Goal: Task Accomplishment & Management: Use online tool/utility

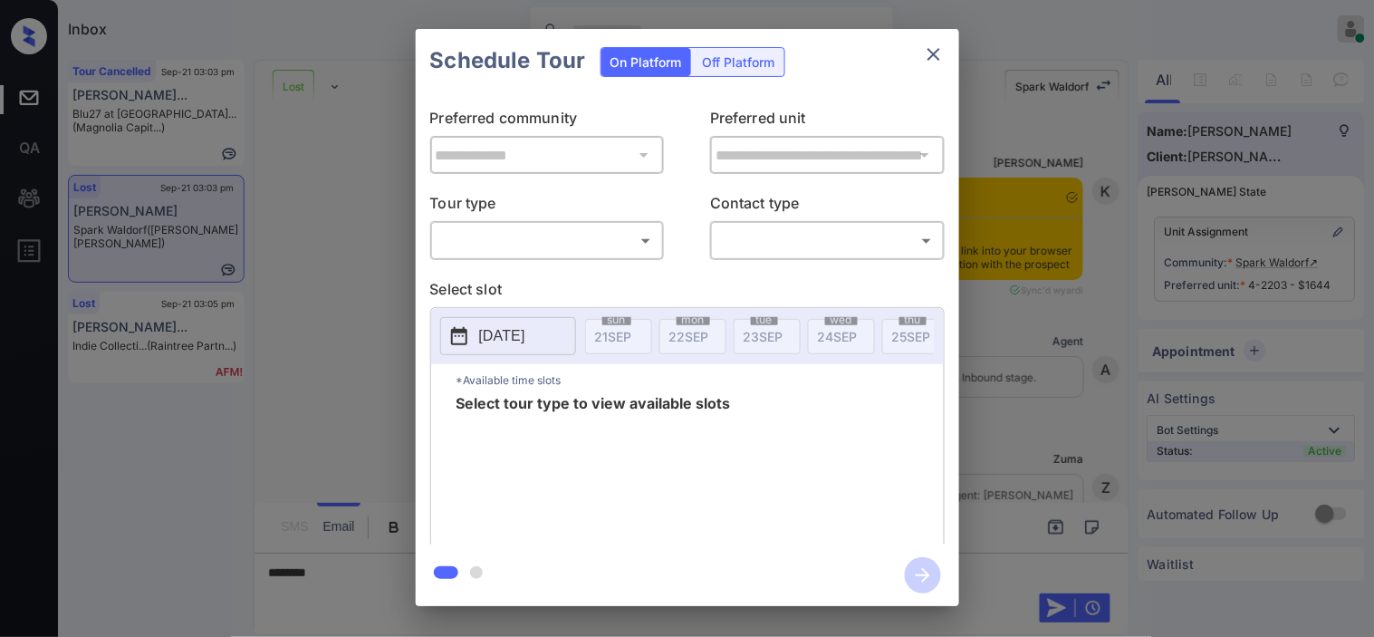
click at [502, 242] on body "Inbox Kristine Capara Online Set yourself offline Set yourself on break Profile…" at bounding box center [687, 318] width 1374 height 637
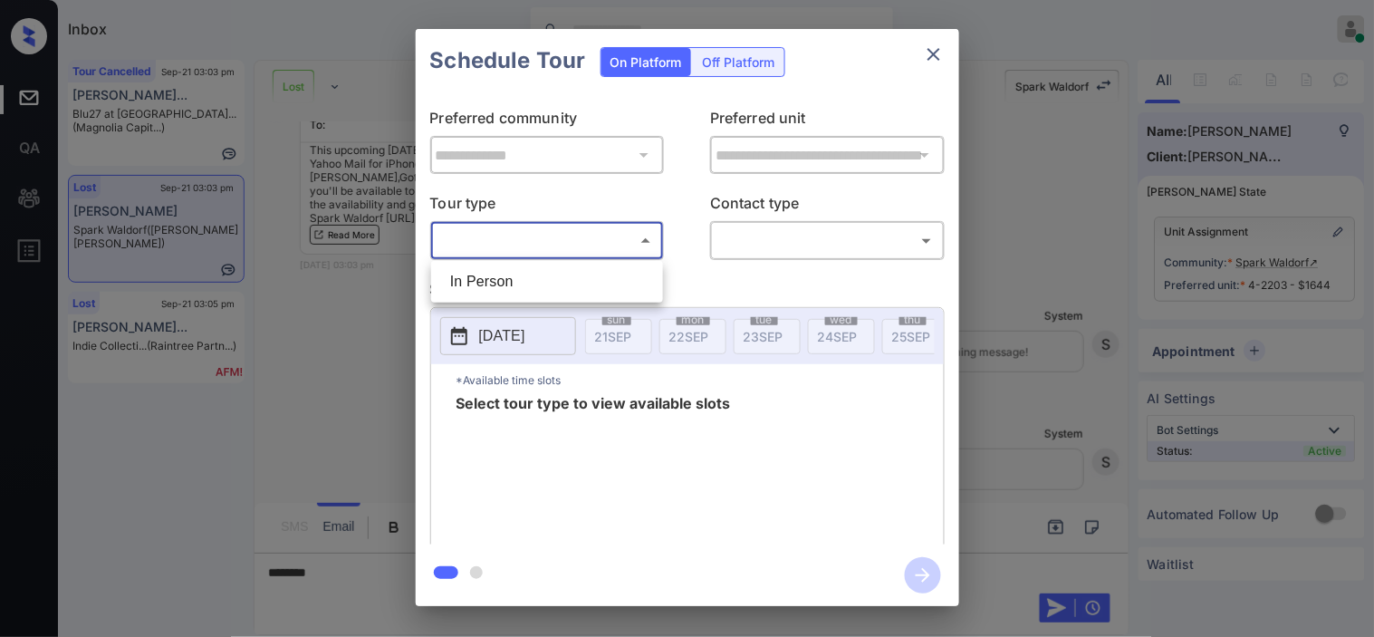
click at [489, 274] on li "In Person" at bounding box center [547, 281] width 223 height 33
type input "********"
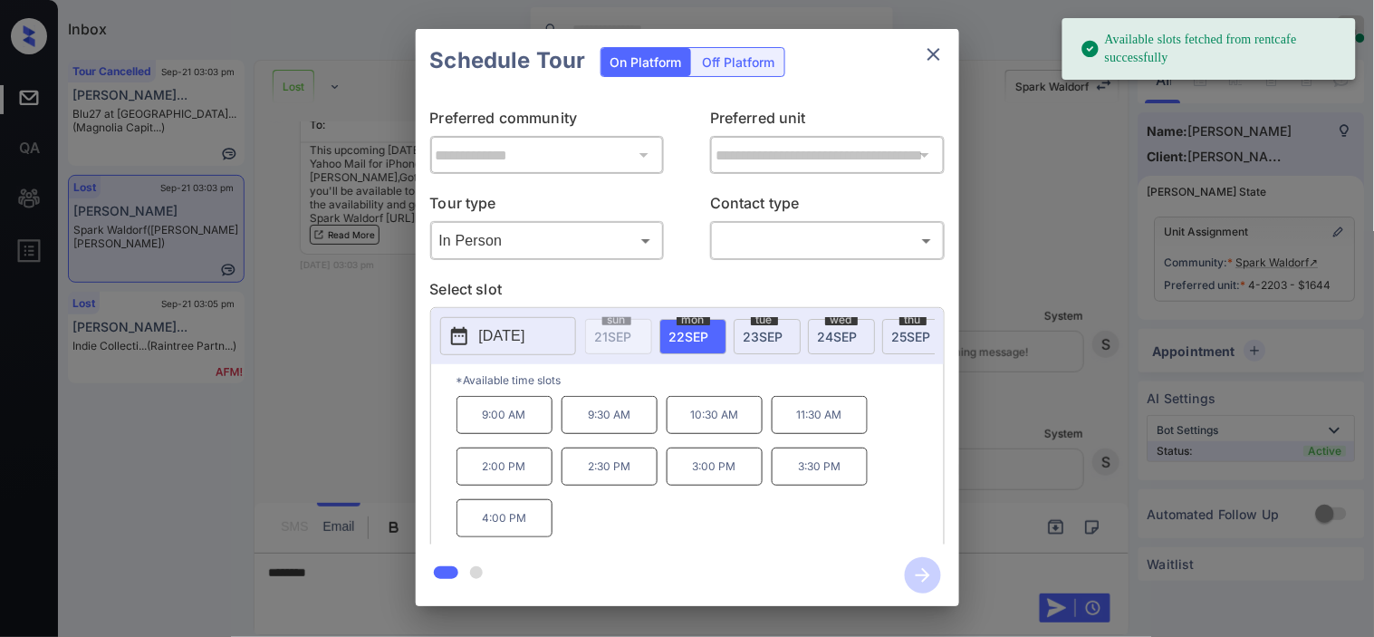
click at [480, 347] on p "2025-09-22" at bounding box center [502, 336] width 46 height 22
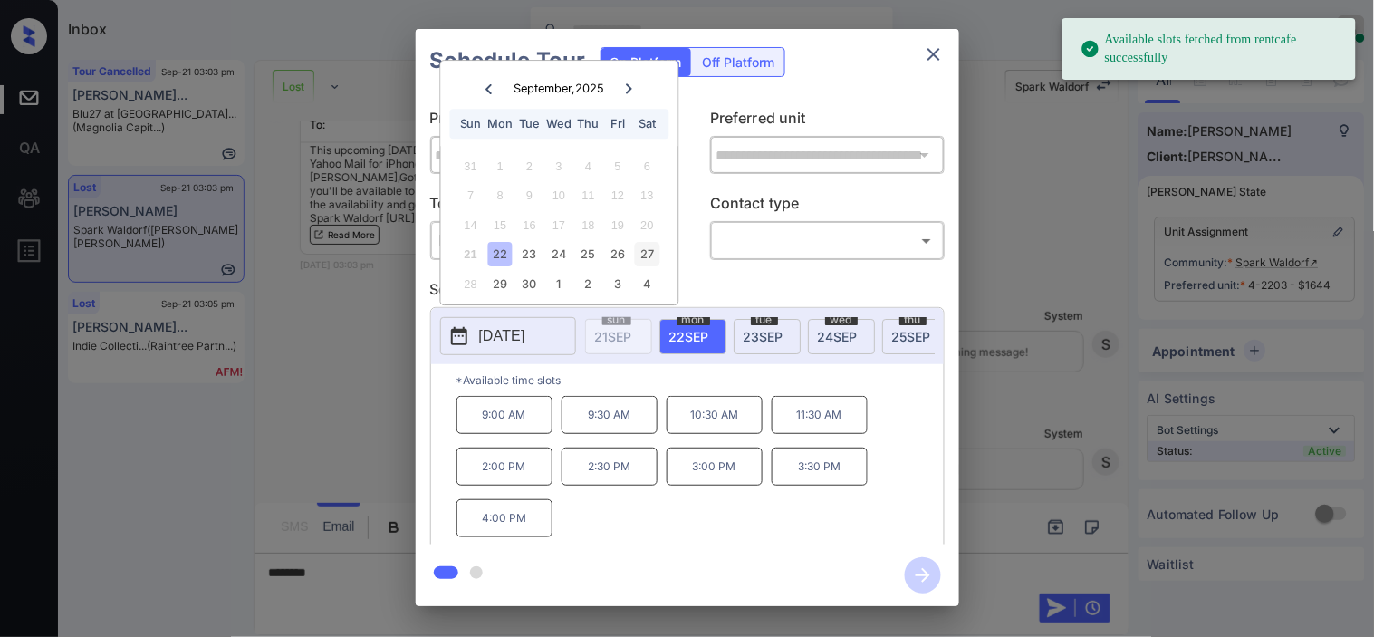
click at [653, 249] on div "27" at bounding box center [647, 255] width 24 height 24
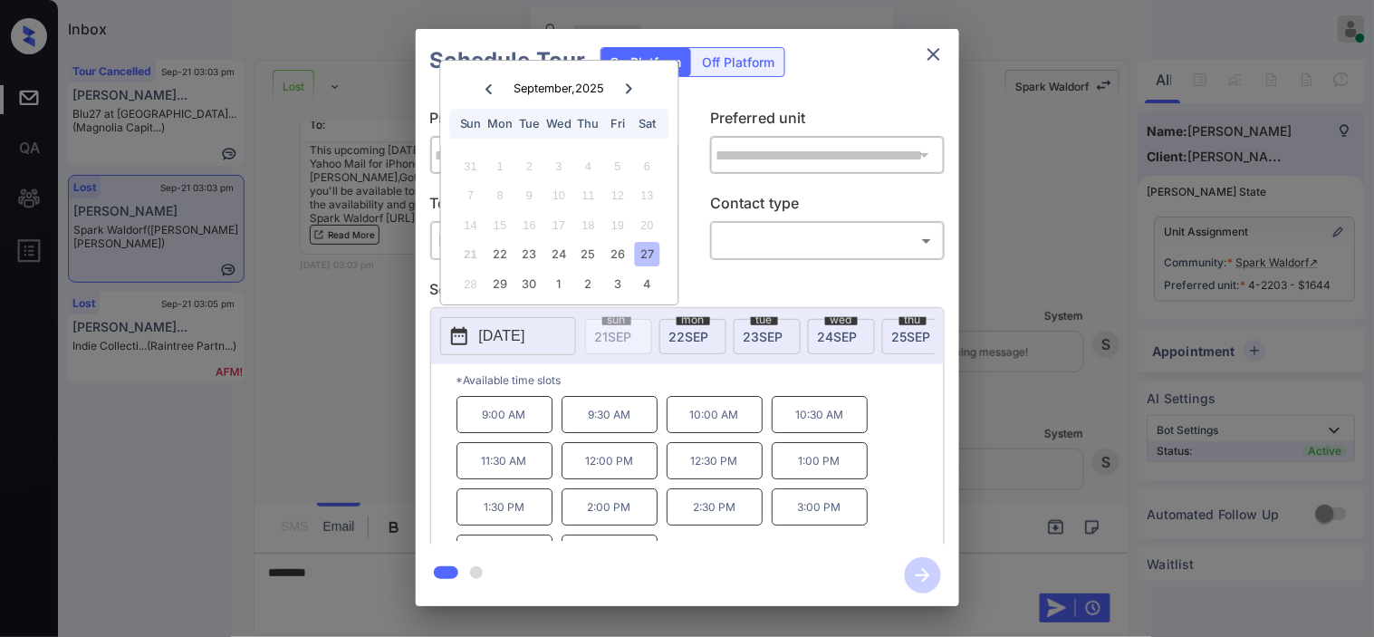
click at [337, 586] on div "**********" at bounding box center [687, 317] width 1374 height 635
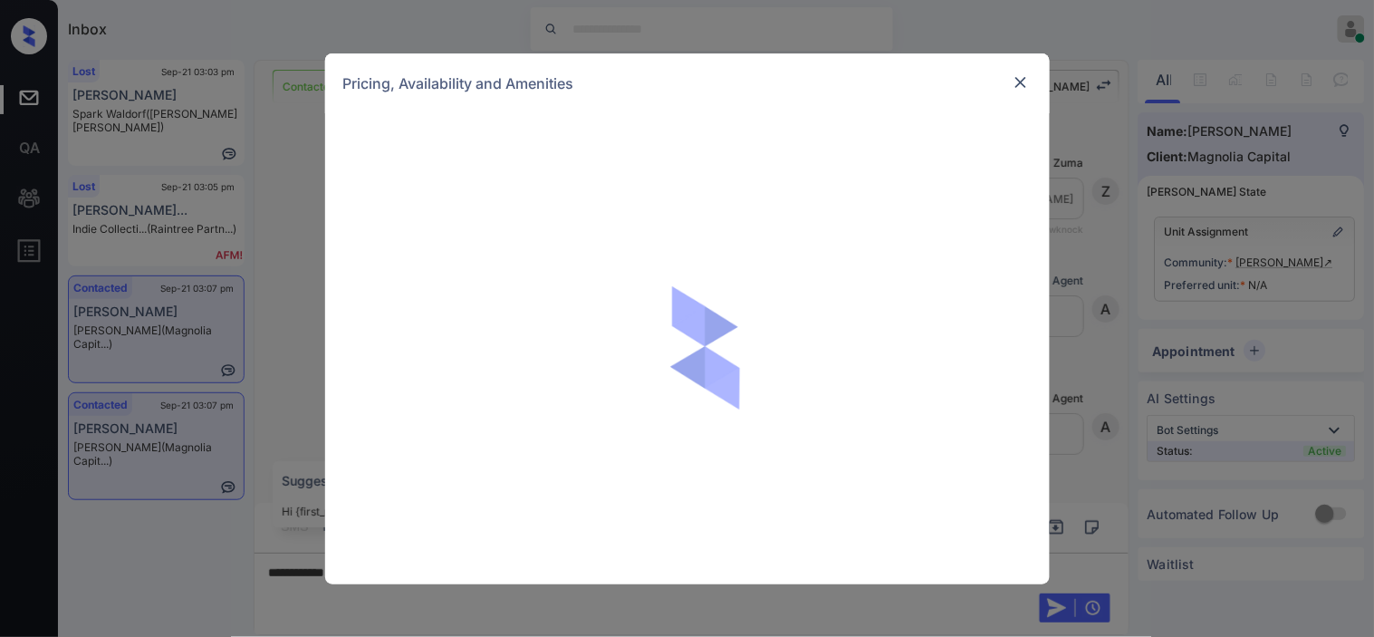
scroll to position [983, 0]
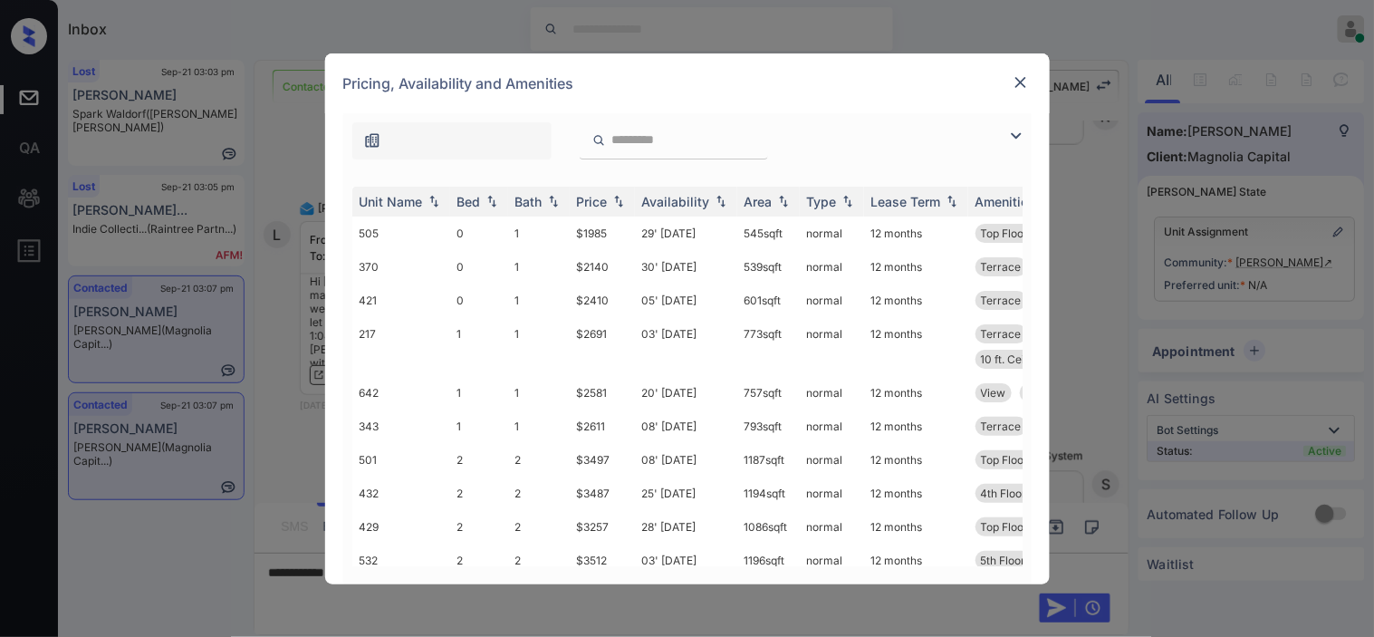
click at [1004, 127] on div at bounding box center [687, 136] width 689 height 46
drag, startPoint x: 1024, startPoint y: 124, endPoint x: 984, endPoint y: 148, distance: 46.3
click at [1024, 127] on img at bounding box center [1017, 136] width 22 height 22
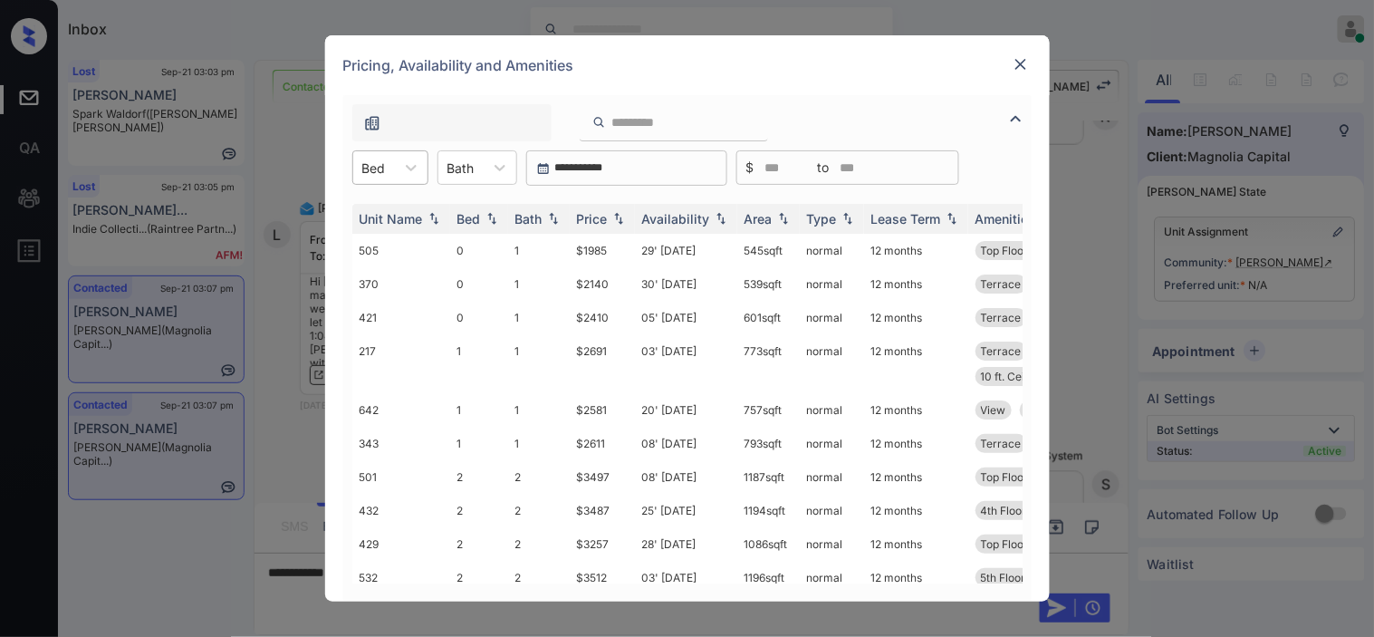
drag, startPoint x: 390, startPoint y: 159, endPoint x: 388, endPoint y: 190, distance: 31.8
click at [390, 158] on div "Bed" at bounding box center [374, 168] width 42 height 26
drag, startPoint x: 386, startPoint y: 234, endPoint x: 520, endPoint y: 250, distance: 135.1
click at [386, 238] on div "1" at bounding box center [390, 244] width 76 height 33
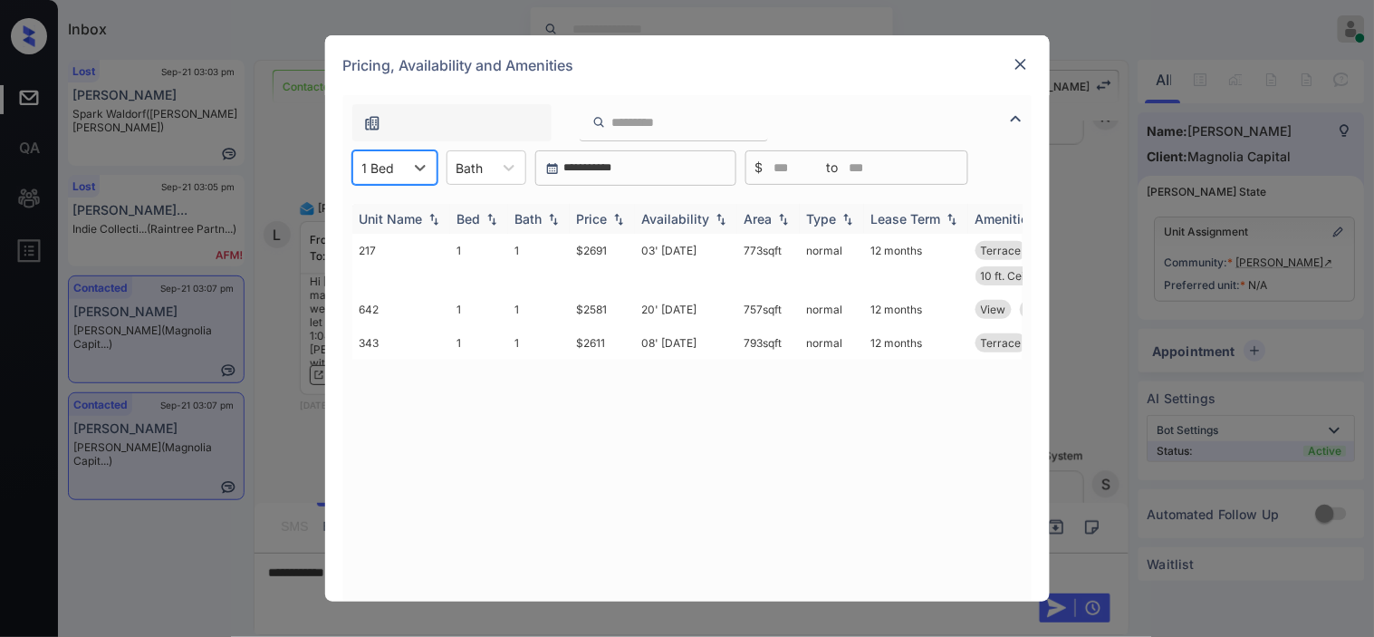
click at [621, 213] on img at bounding box center [619, 219] width 18 height 13
click at [621, 213] on img at bounding box center [619, 219] width 18 height 14
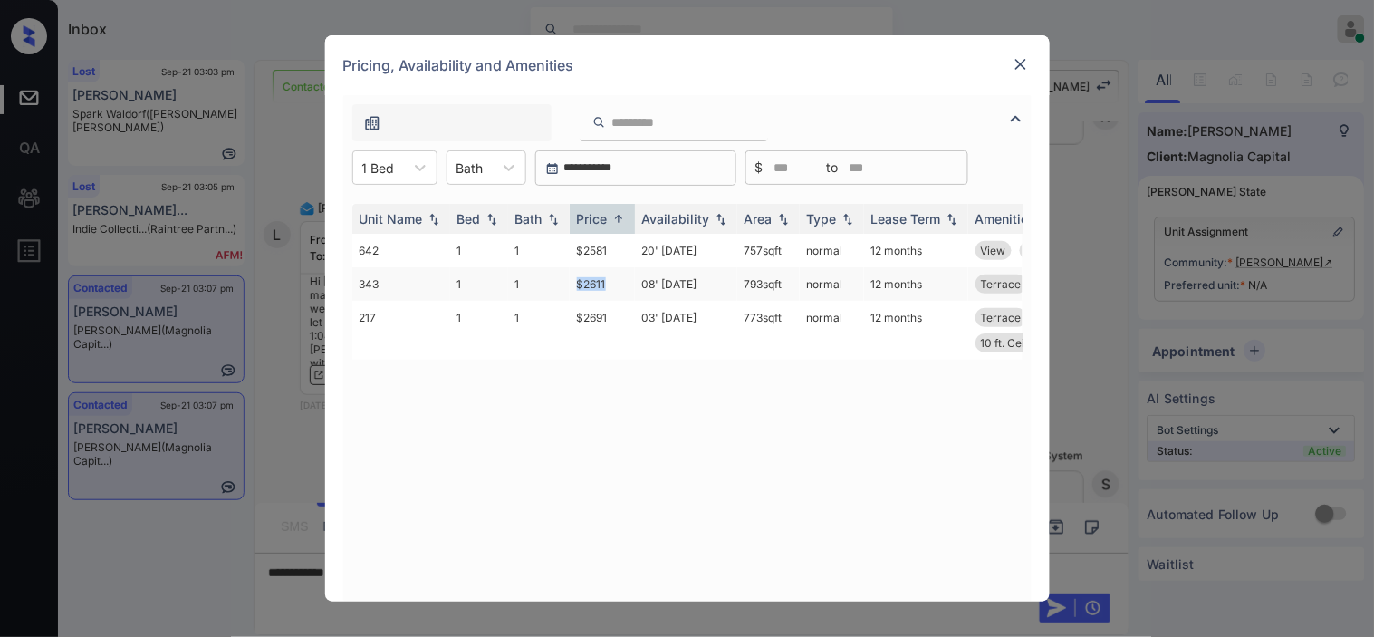
drag, startPoint x: 571, startPoint y: 282, endPoint x: 616, endPoint y: 287, distance: 45.6
click at [616, 287] on td "$2611" at bounding box center [602, 284] width 65 height 34
copy td "$2611"
click at [581, 285] on td "$2611" at bounding box center [602, 284] width 65 height 34
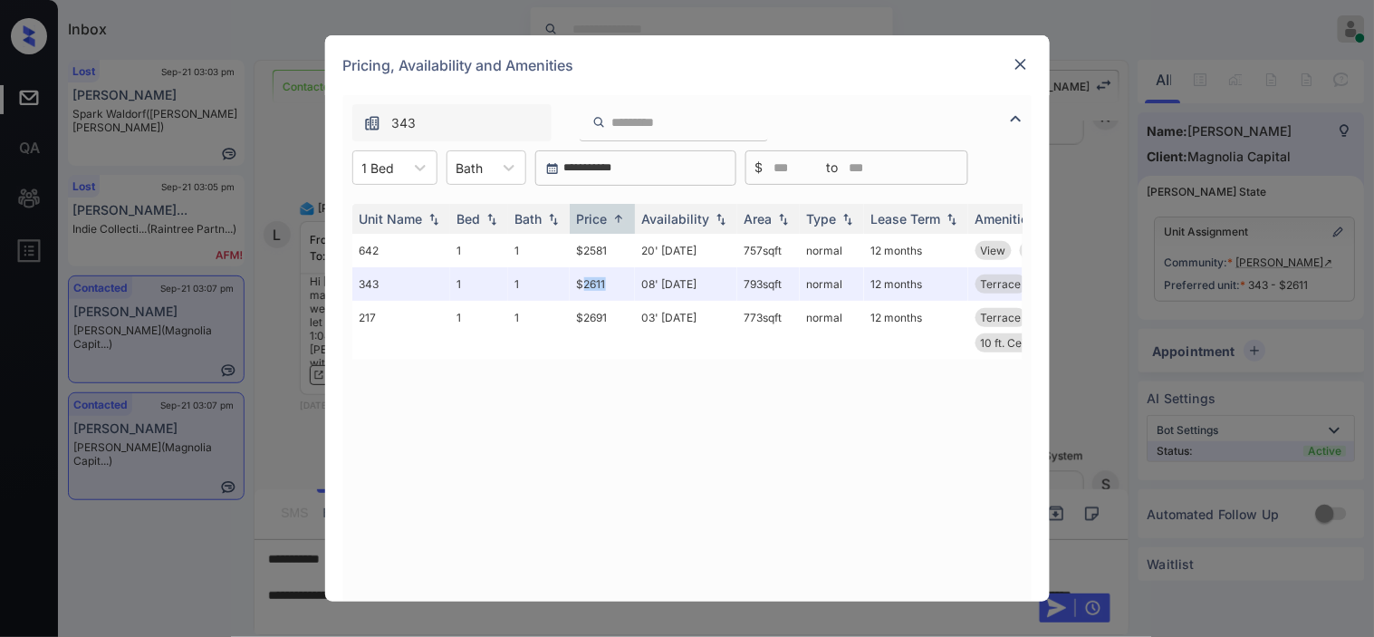
click at [1019, 56] on img at bounding box center [1021, 64] width 18 height 18
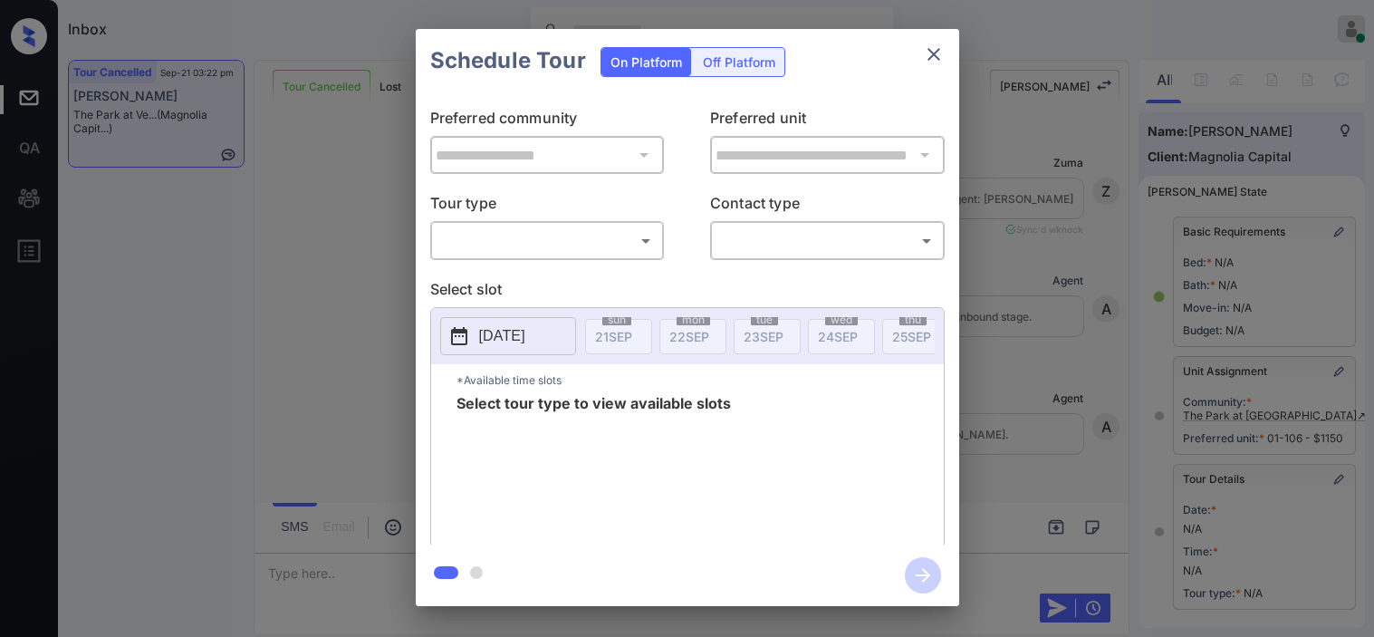
click at [478, 251] on body "Inbox Kristine Capara Online Set yourself offline Set yourself on break Profile…" at bounding box center [687, 318] width 1374 height 637
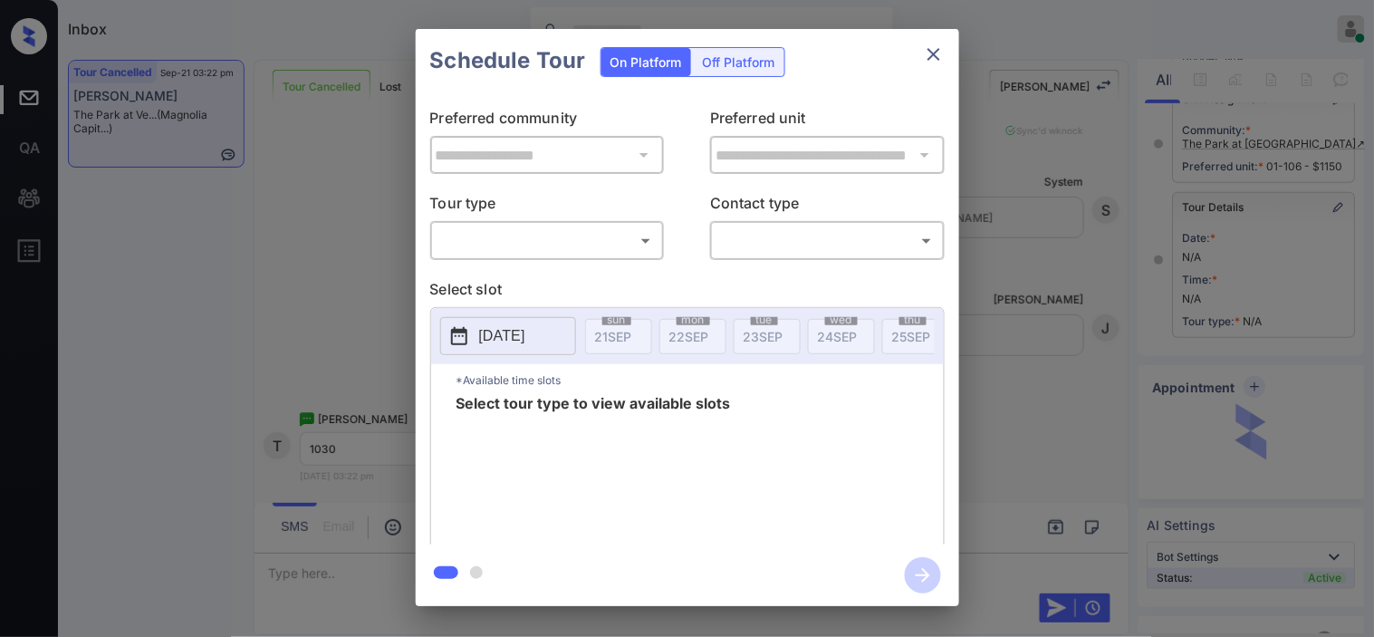
type input "********"
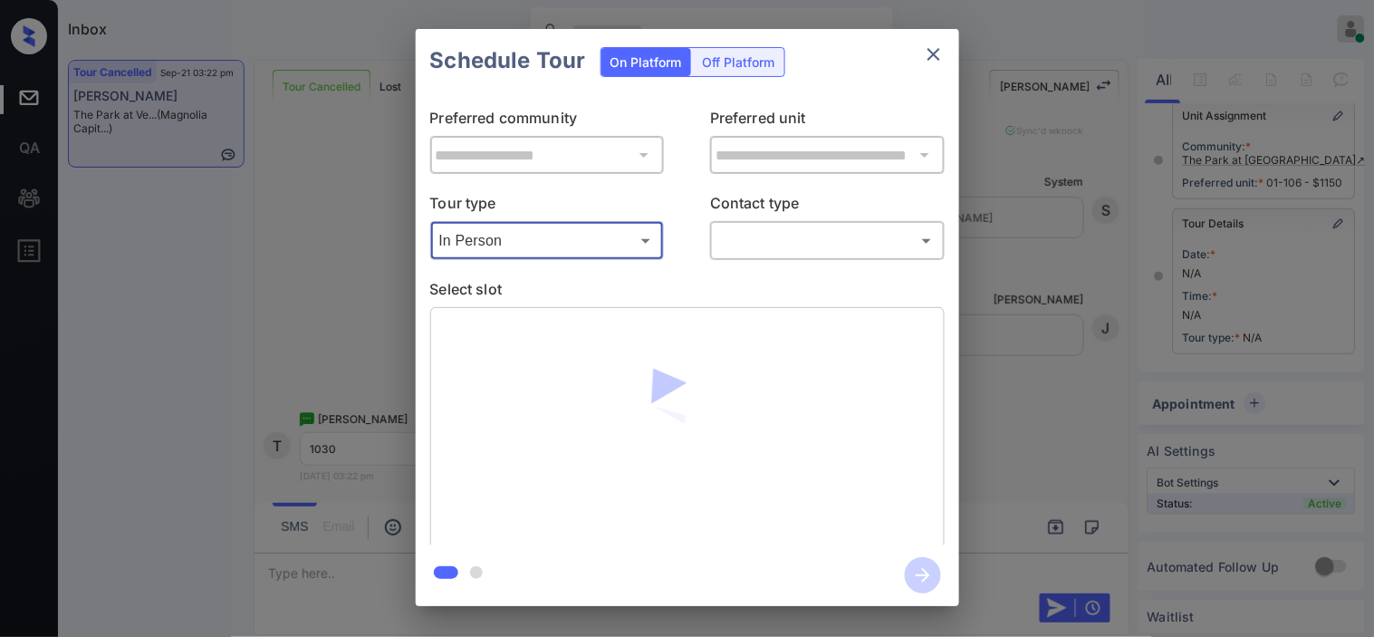
click at [740, 234] on body "Inbox Kristine Capara Online Set yourself offline Set yourself on break Profile…" at bounding box center [687, 318] width 1374 height 637
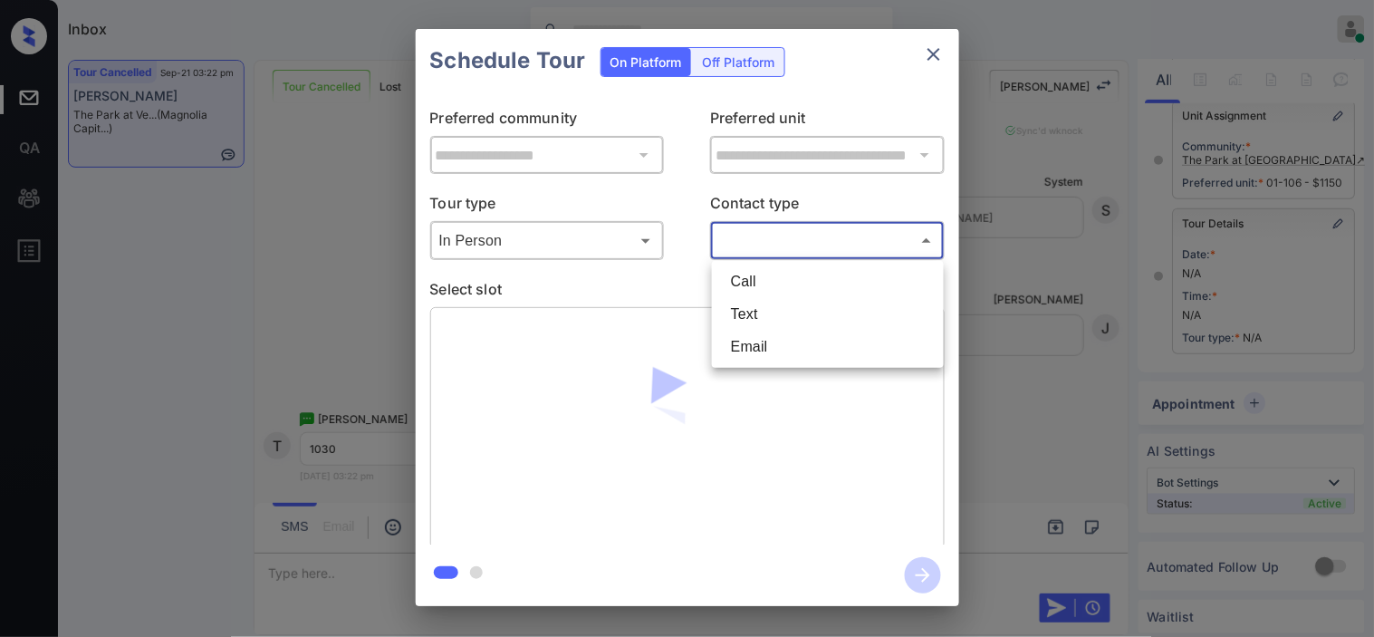
click at [761, 331] on li "Email" at bounding box center [828, 347] width 223 height 33
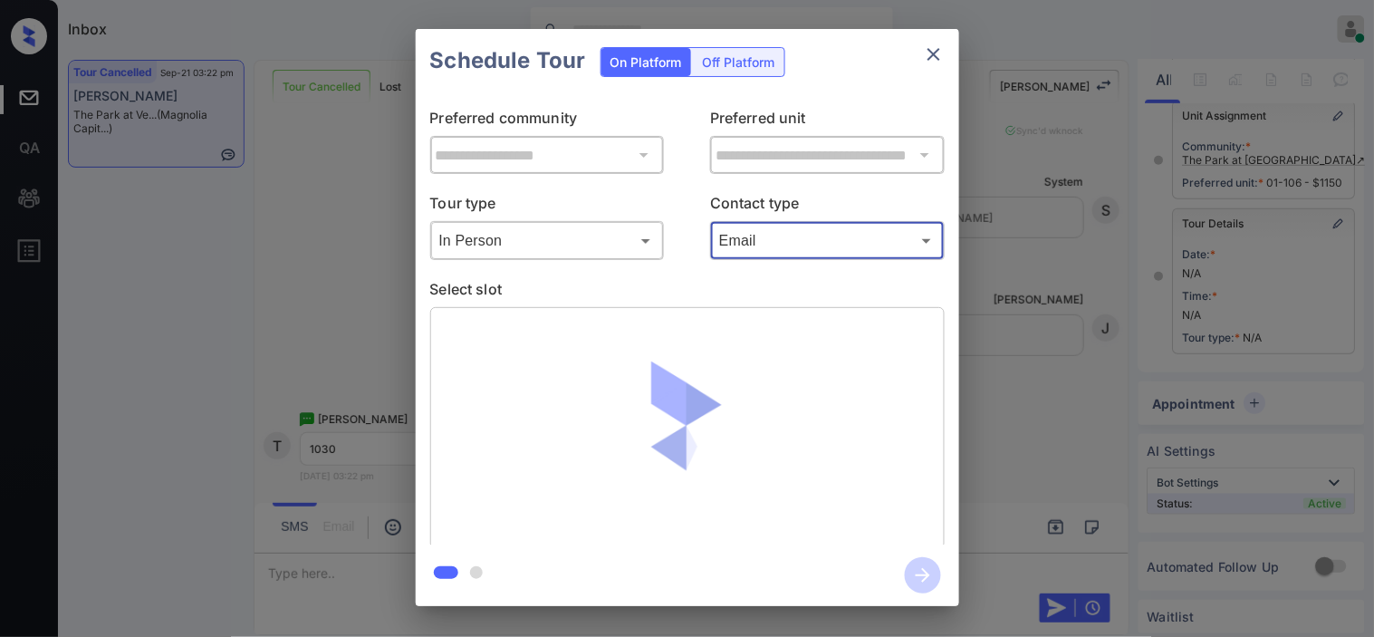
click at [753, 252] on body "Inbox Kristine Capara Online Set yourself offline Set yourself on break Profile…" at bounding box center [687, 318] width 1374 height 637
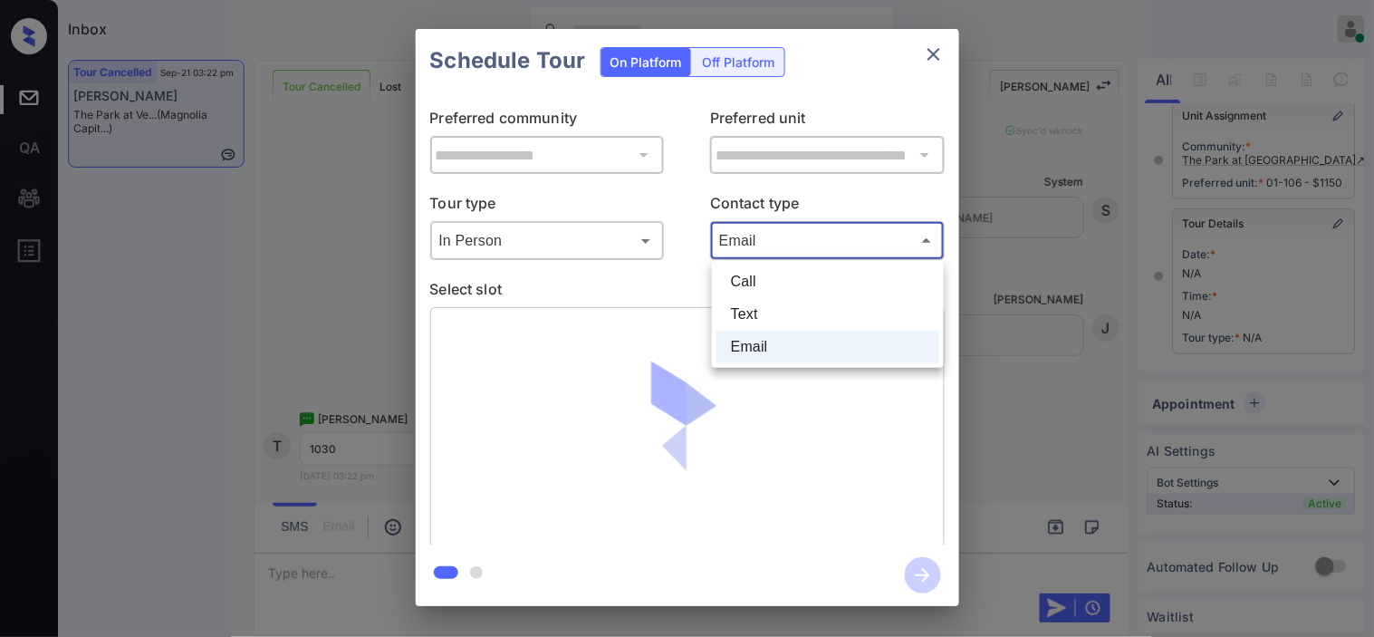
click at [748, 303] on li "Text" at bounding box center [828, 314] width 223 height 33
type input "****"
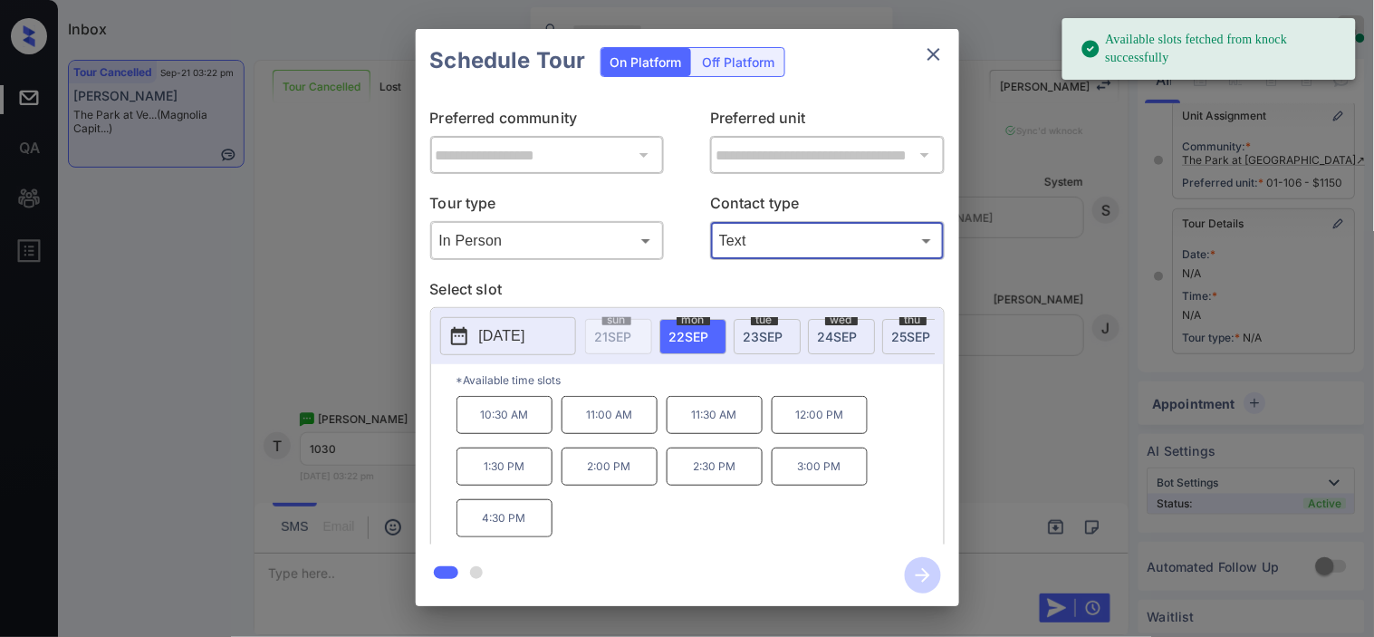
click at [453, 329] on icon at bounding box center [459, 336] width 22 height 22
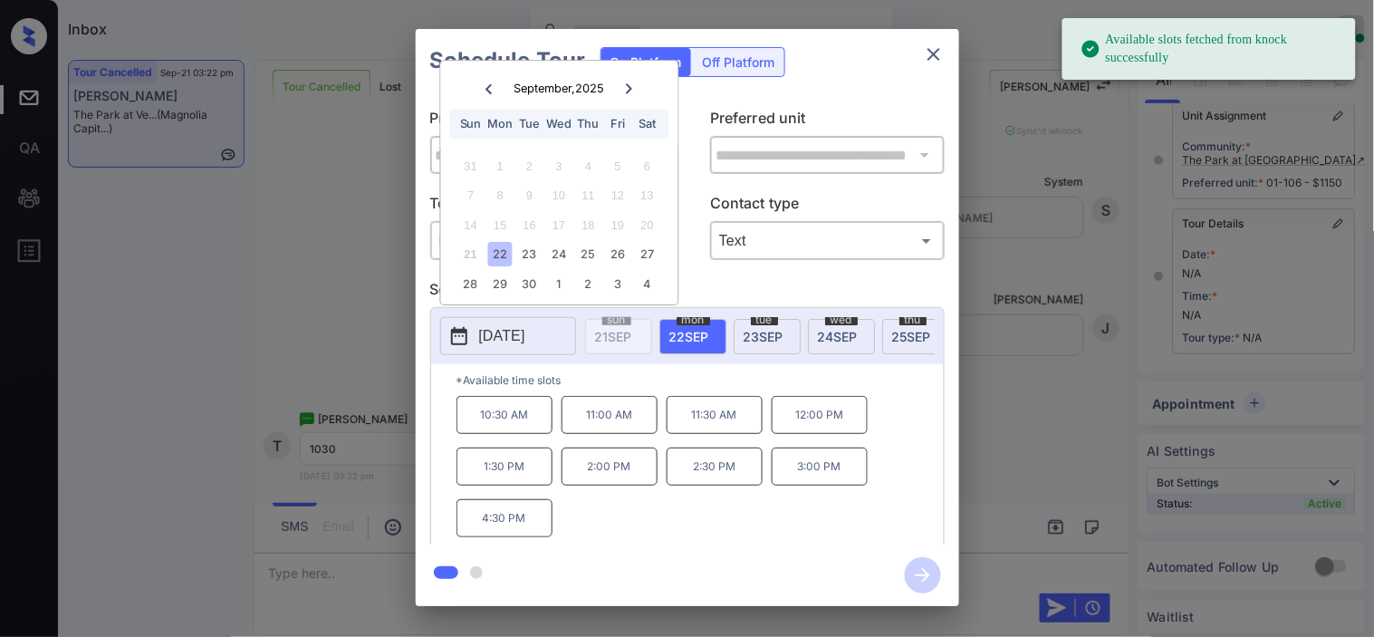
click at [522, 432] on p "10:30 AM" at bounding box center [505, 415] width 96 height 38
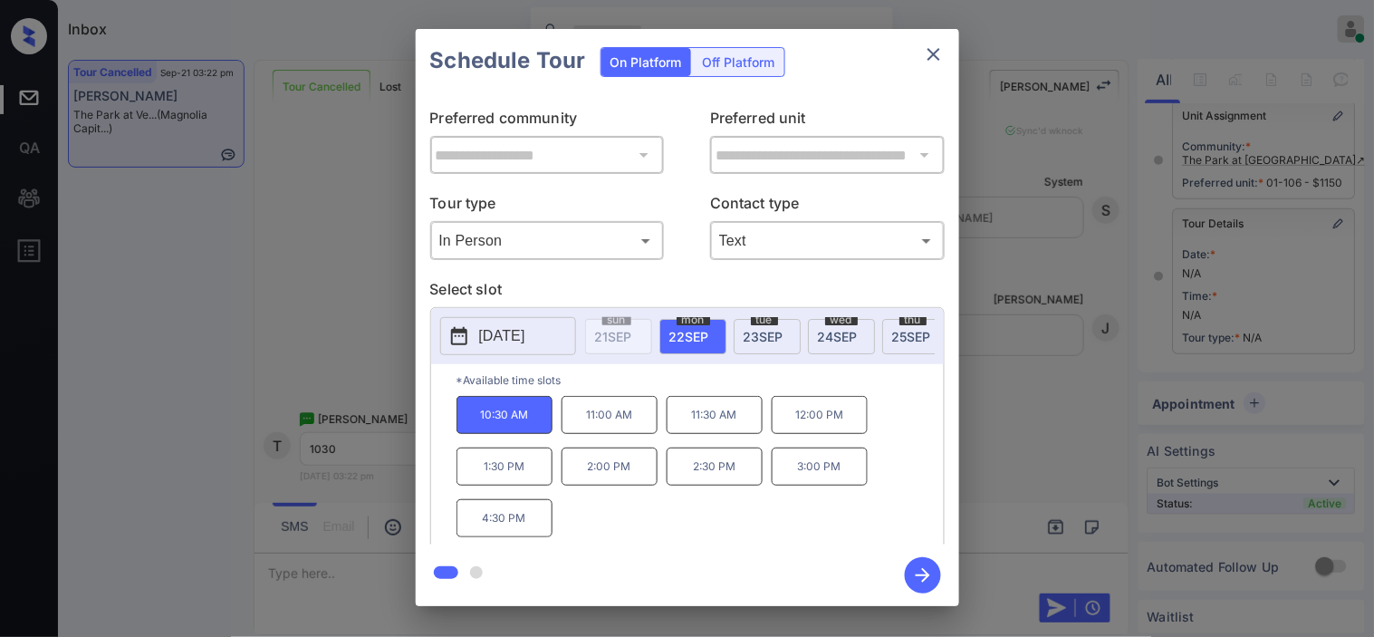
click at [910, 565] on icon "button" at bounding box center [923, 575] width 36 height 36
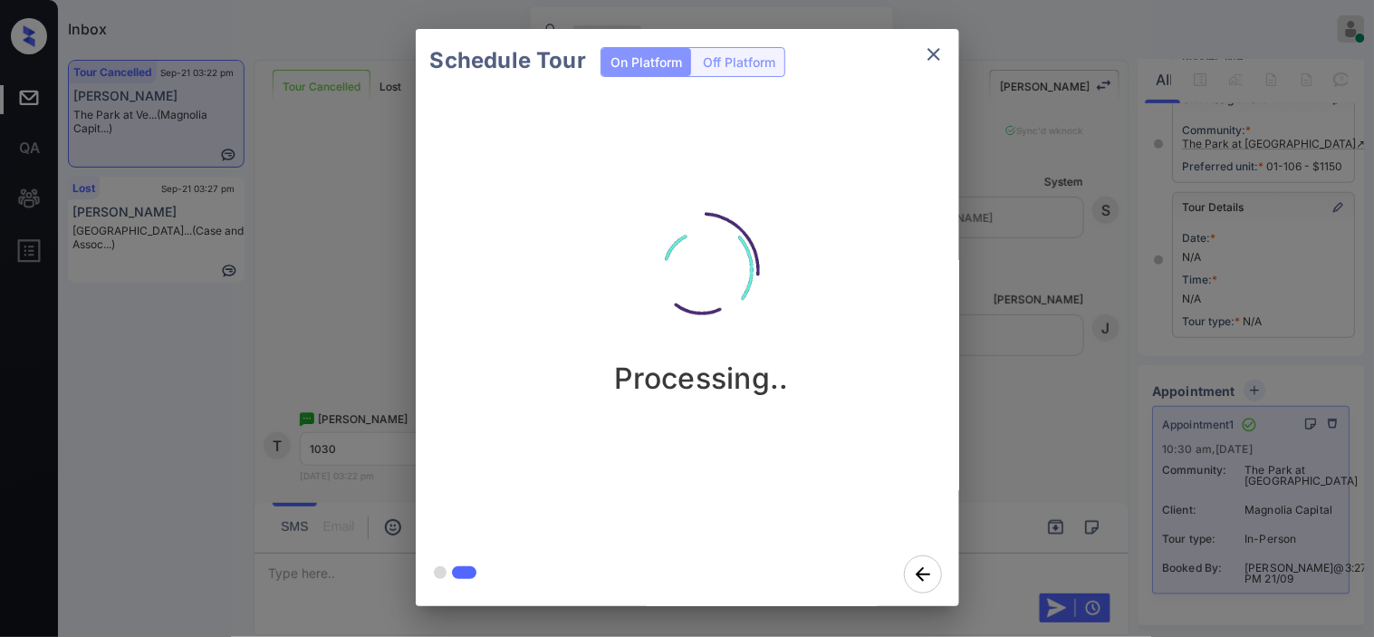
click at [1102, 233] on div "Schedule Tour On Platform Off Platform Processing.." at bounding box center [687, 317] width 1374 height 635
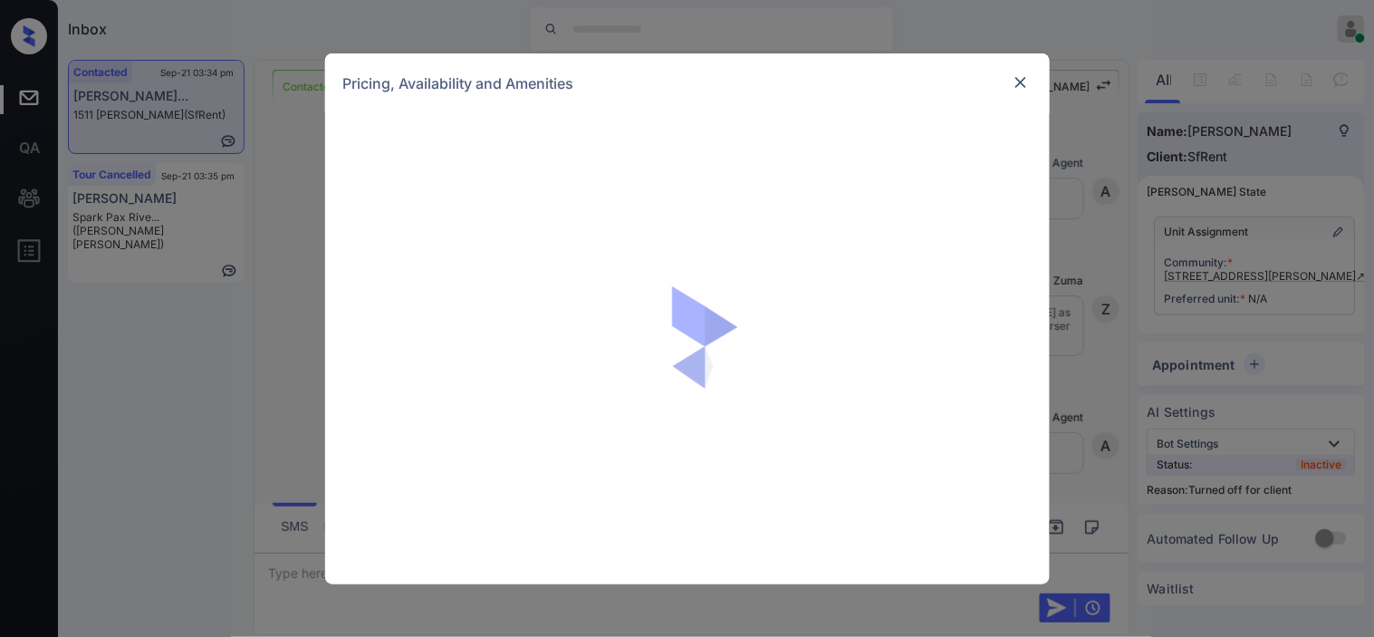
scroll to position [2507, 0]
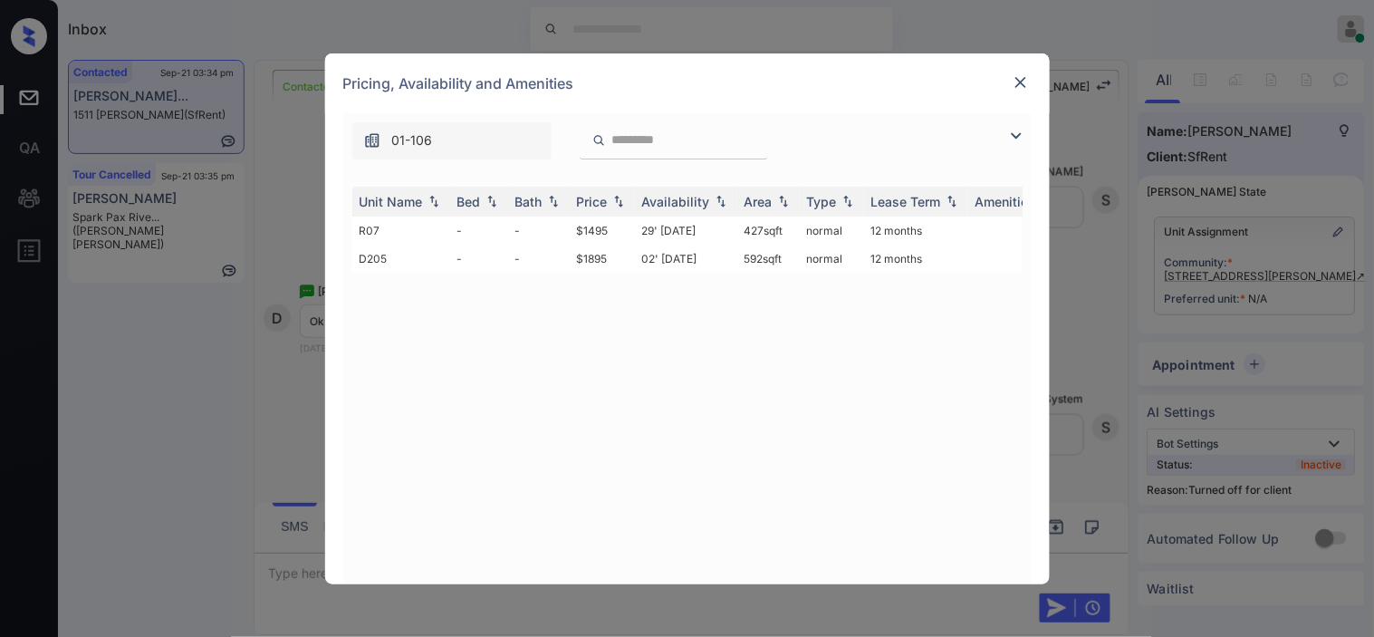
click at [650, 246] on td "02' [DATE]" at bounding box center [686, 259] width 102 height 28
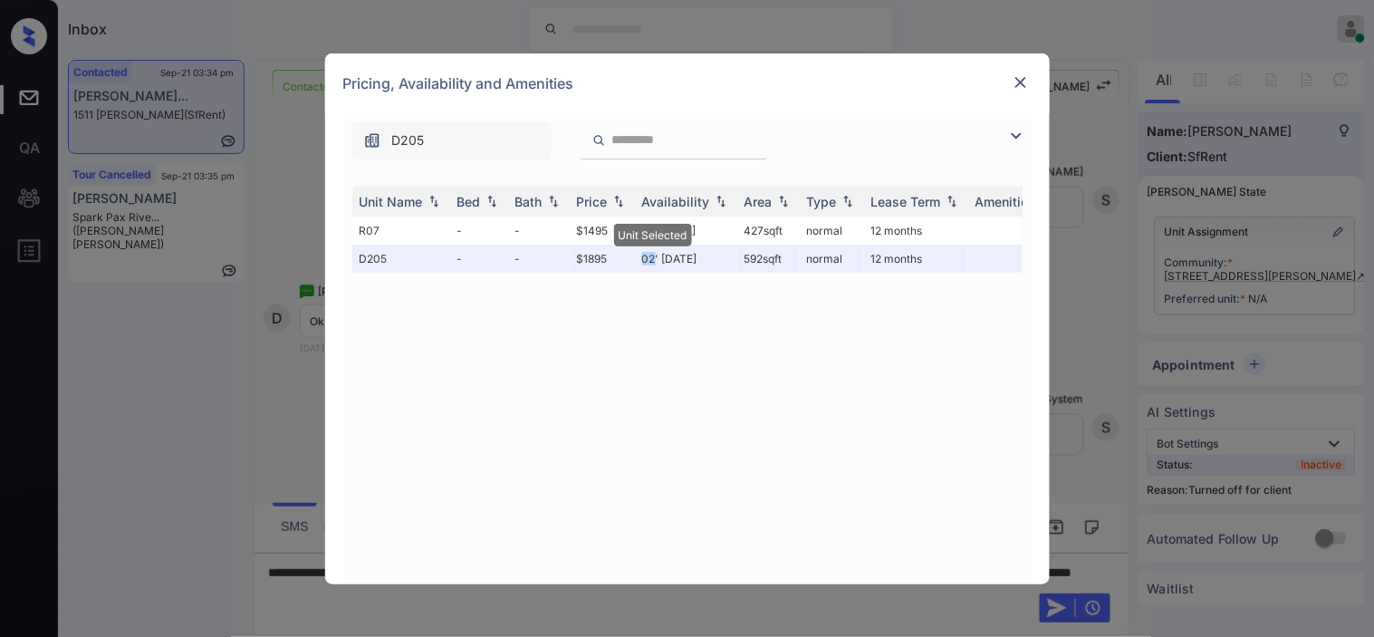
click at [1013, 82] on img at bounding box center [1021, 82] width 18 height 18
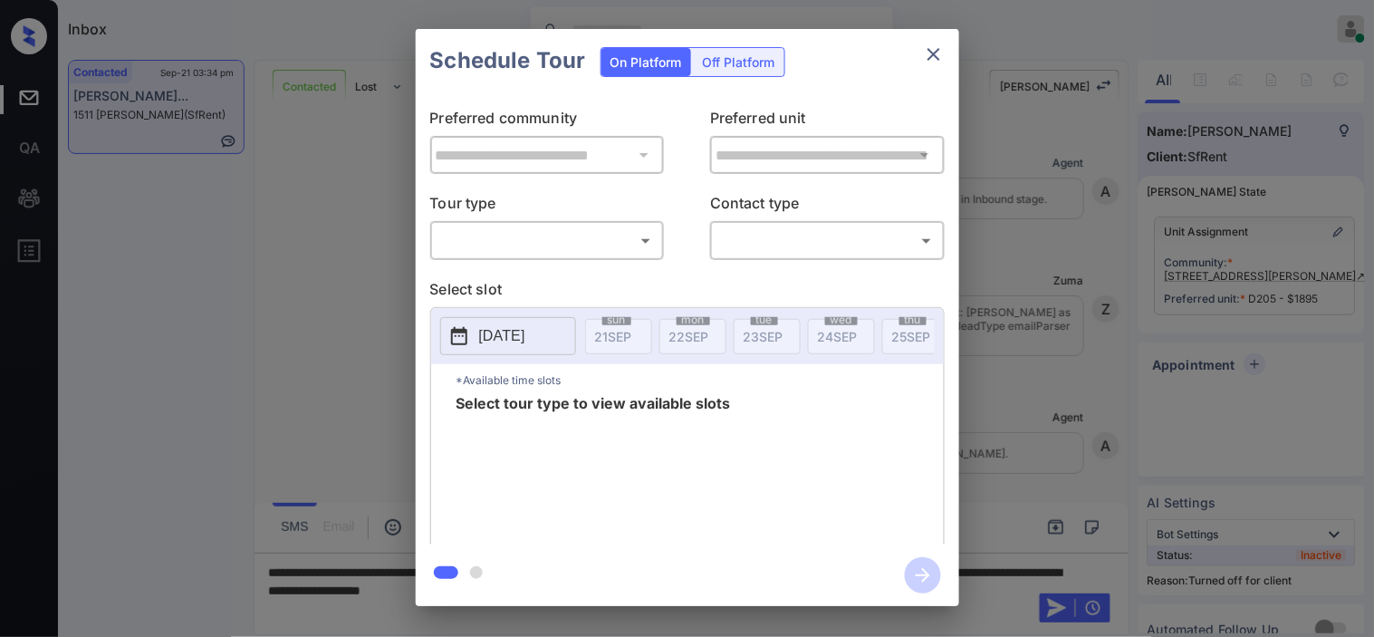
scroll to position [2951, 0]
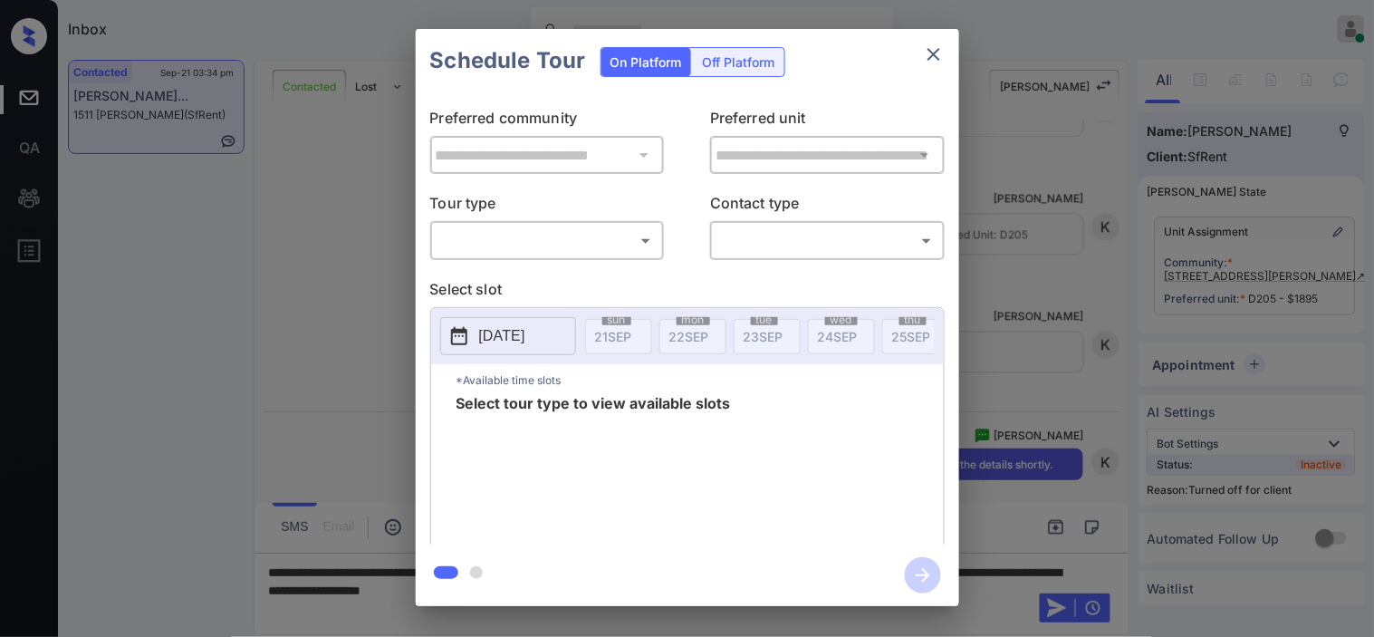
click at [739, 70] on div "Off Platform" at bounding box center [739, 62] width 91 height 28
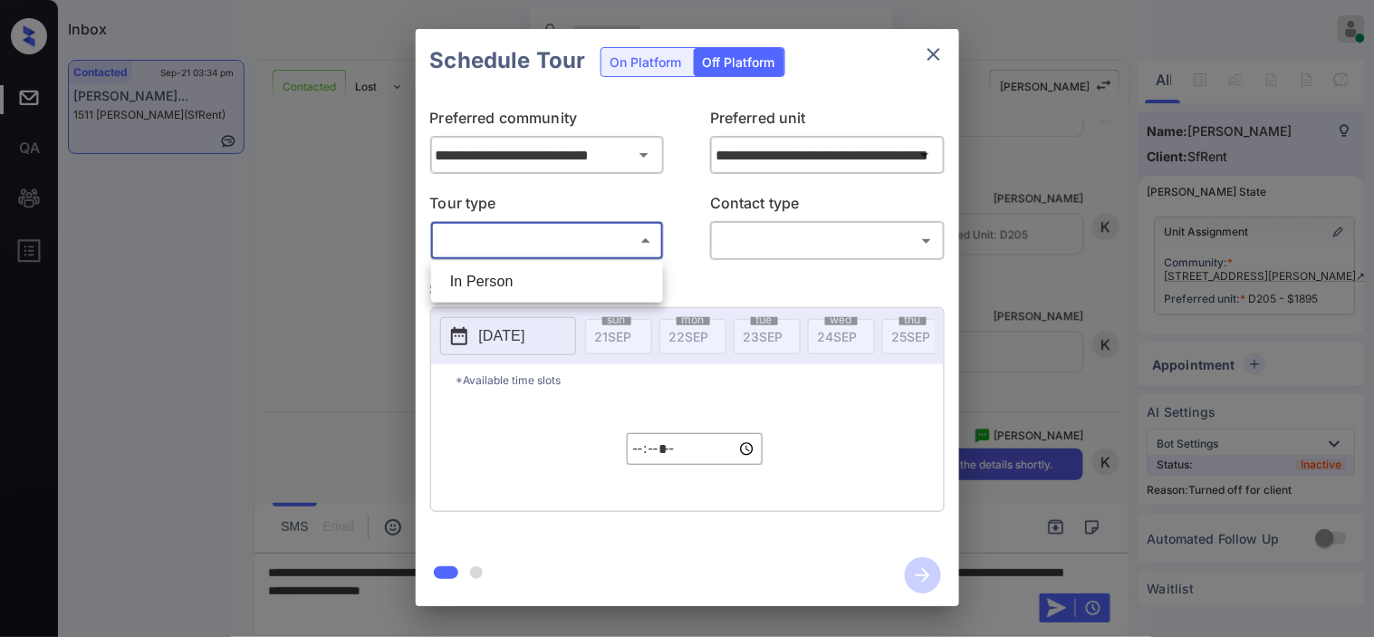
click at [612, 247] on body "Inbox Kristine Capara Online Set yourself offline Set yourself on break Profile…" at bounding box center [687, 318] width 1374 height 637
click at [614, 282] on li "In Person" at bounding box center [547, 281] width 223 height 33
type input "********"
click at [746, 238] on body "Inbox Kristine Capara Online Set yourself offline Set yourself on break Profile…" at bounding box center [687, 318] width 1374 height 637
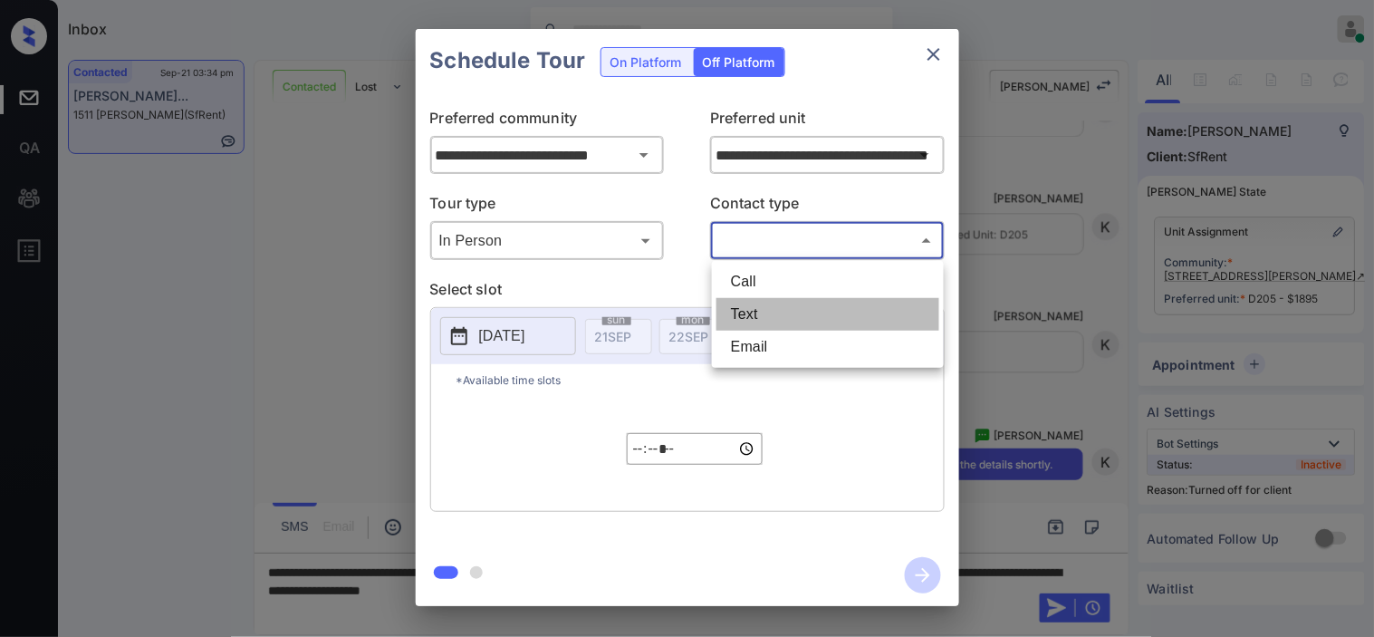
click at [744, 304] on li "Text" at bounding box center [828, 314] width 223 height 33
type input "****"
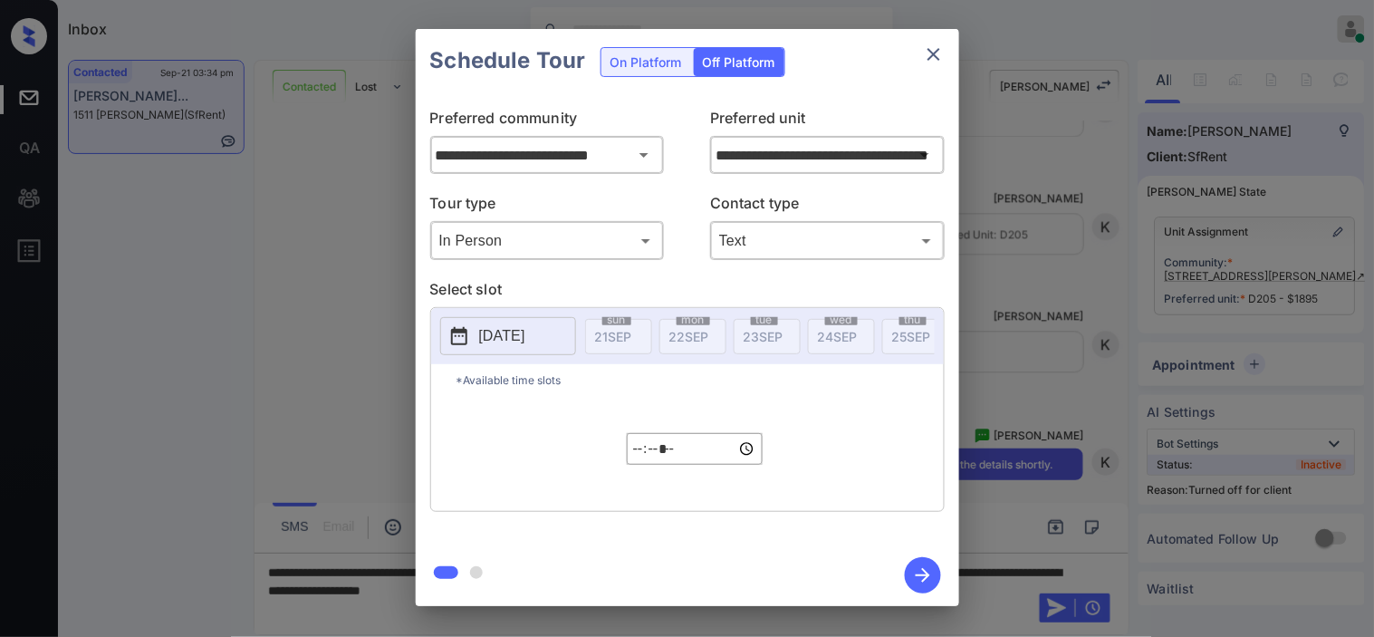
click at [485, 331] on p "2025-09-21" at bounding box center [502, 336] width 46 height 22
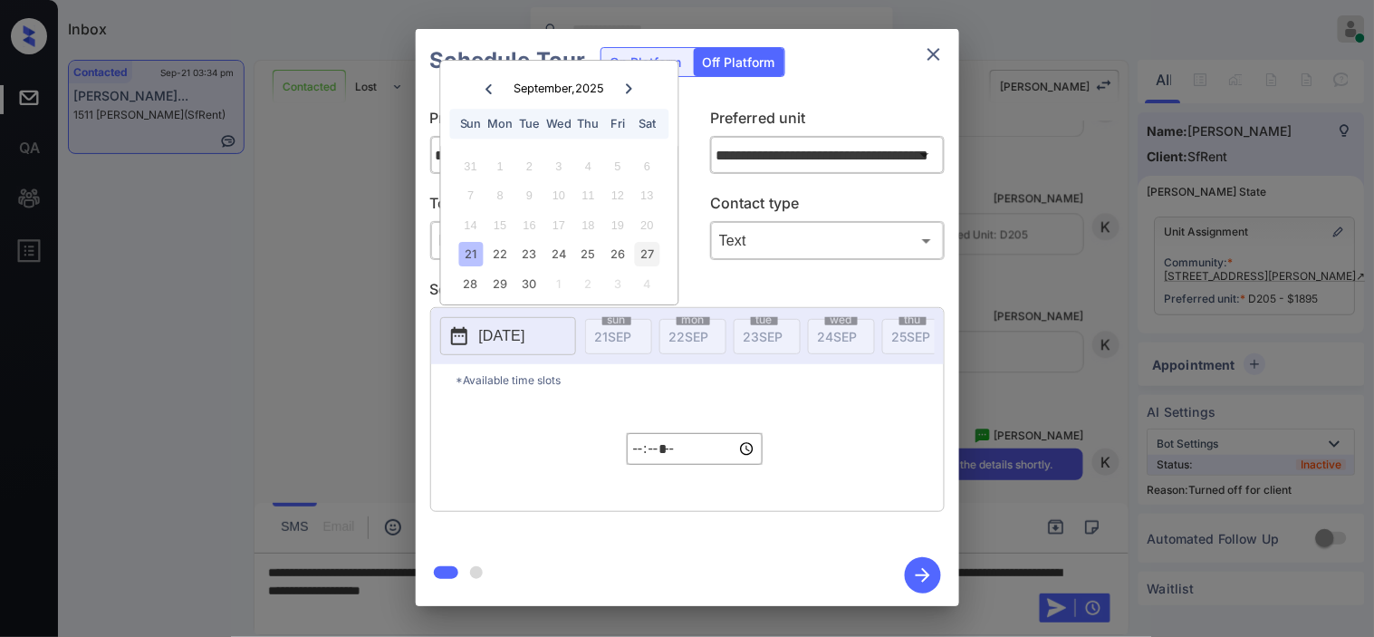
click at [643, 251] on div "27" at bounding box center [647, 255] width 24 height 24
click at [641, 456] on input "*****" at bounding box center [695, 449] width 136 height 32
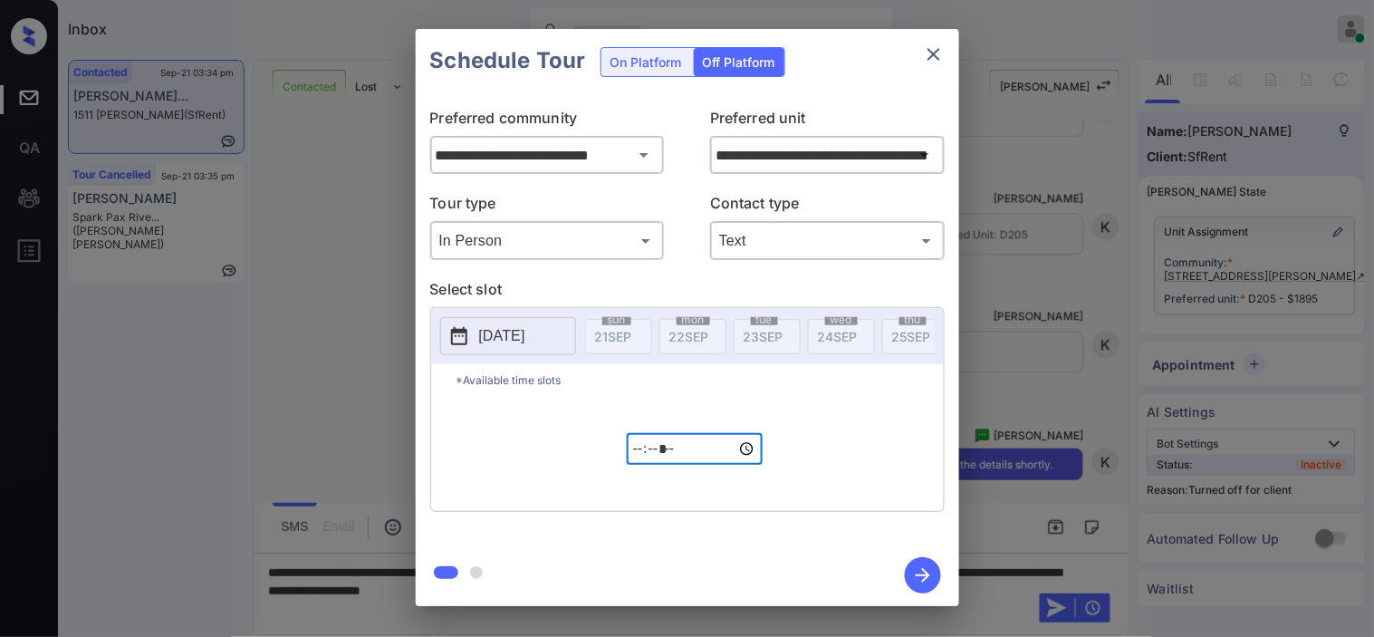
type input "*****"
click at [930, 576] on icon "button" at bounding box center [923, 575] width 36 height 36
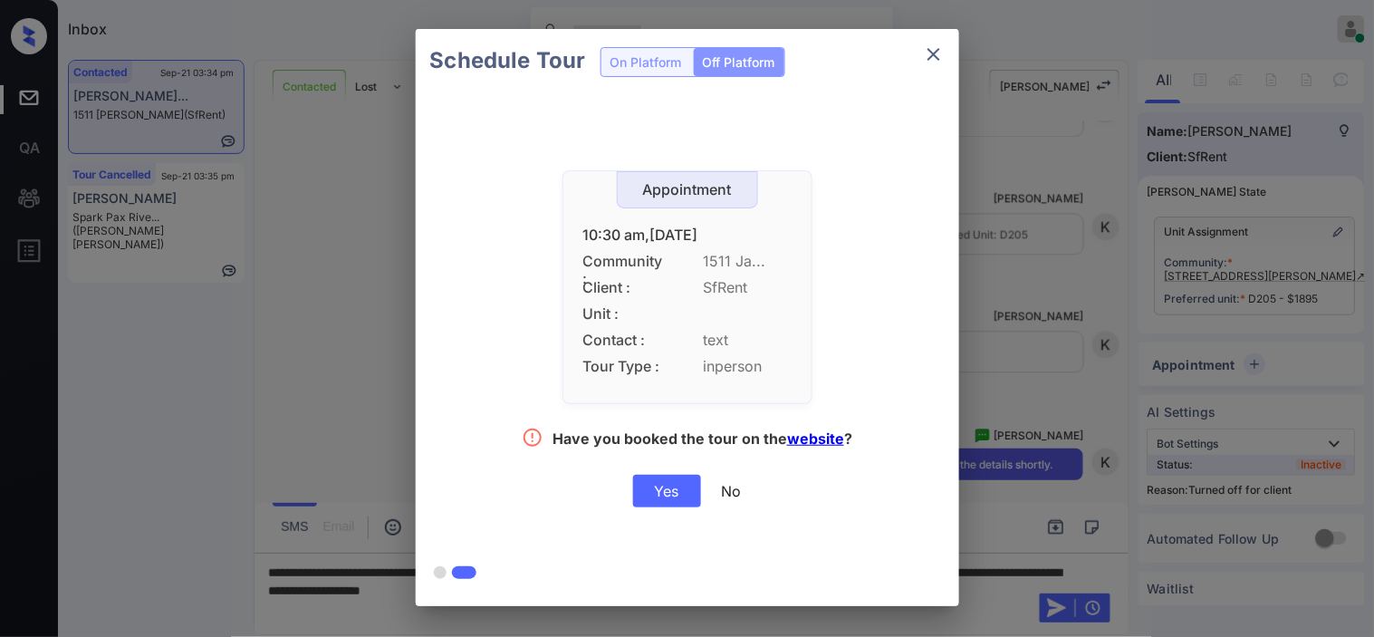
click at [669, 491] on div "Yes" at bounding box center [667, 491] width 68 height 33
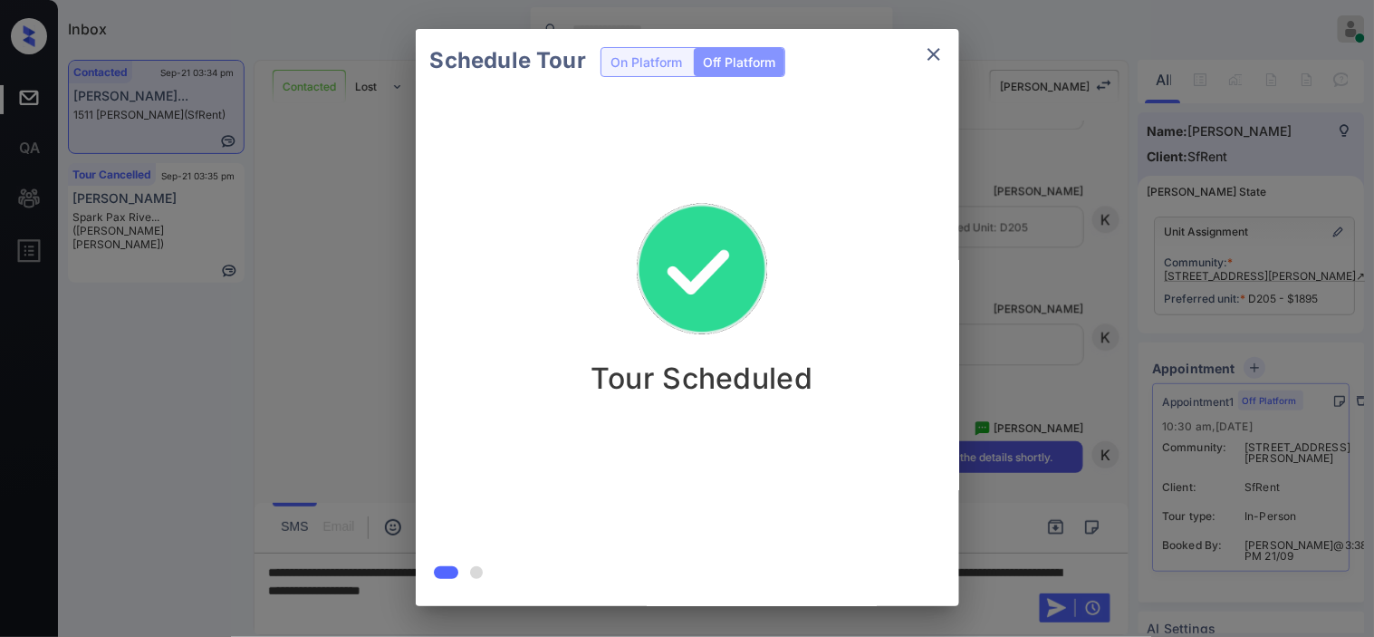
click at [1054, 247] on div "Schedule Tour On Platform Off Platform Tour Scheduled" at bounding box center [687, 317] width 1374 height 635
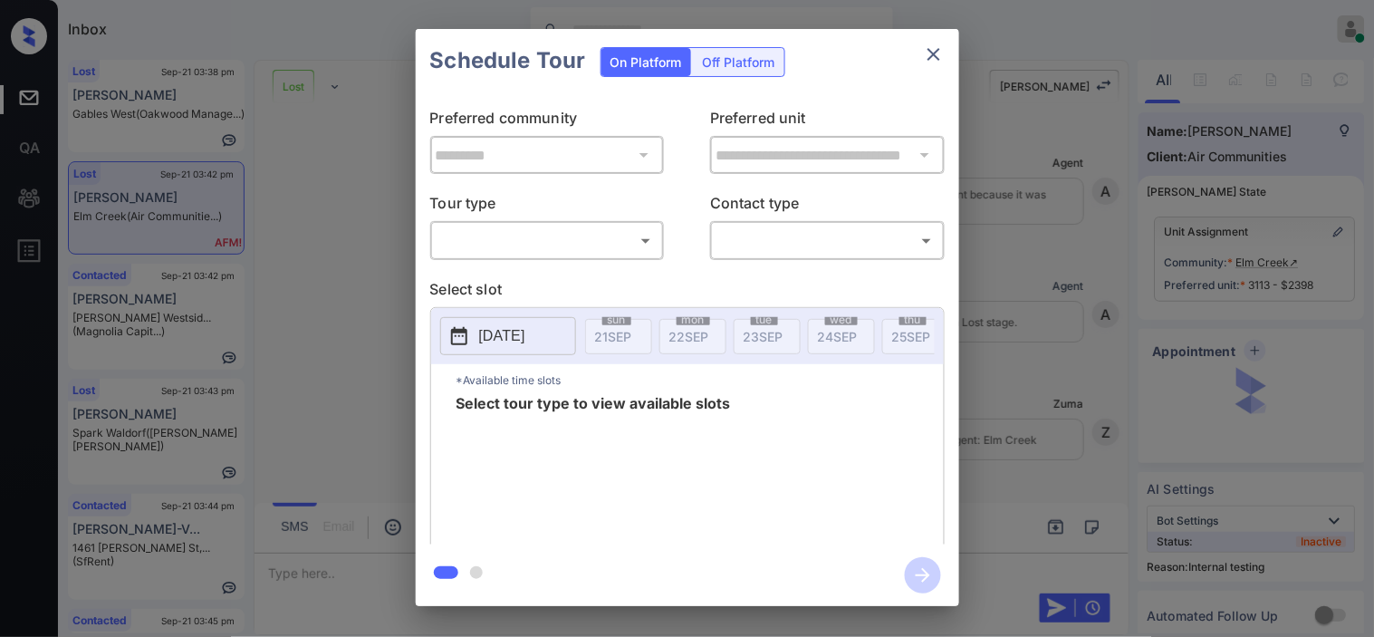
scroll to position [3141, 0]
click at [526, 255] on body "Inbox Kristine Capara Online Set yourself offline Set yourself on break Profile…" at bounding box center [687, 318] width 1374 height 637
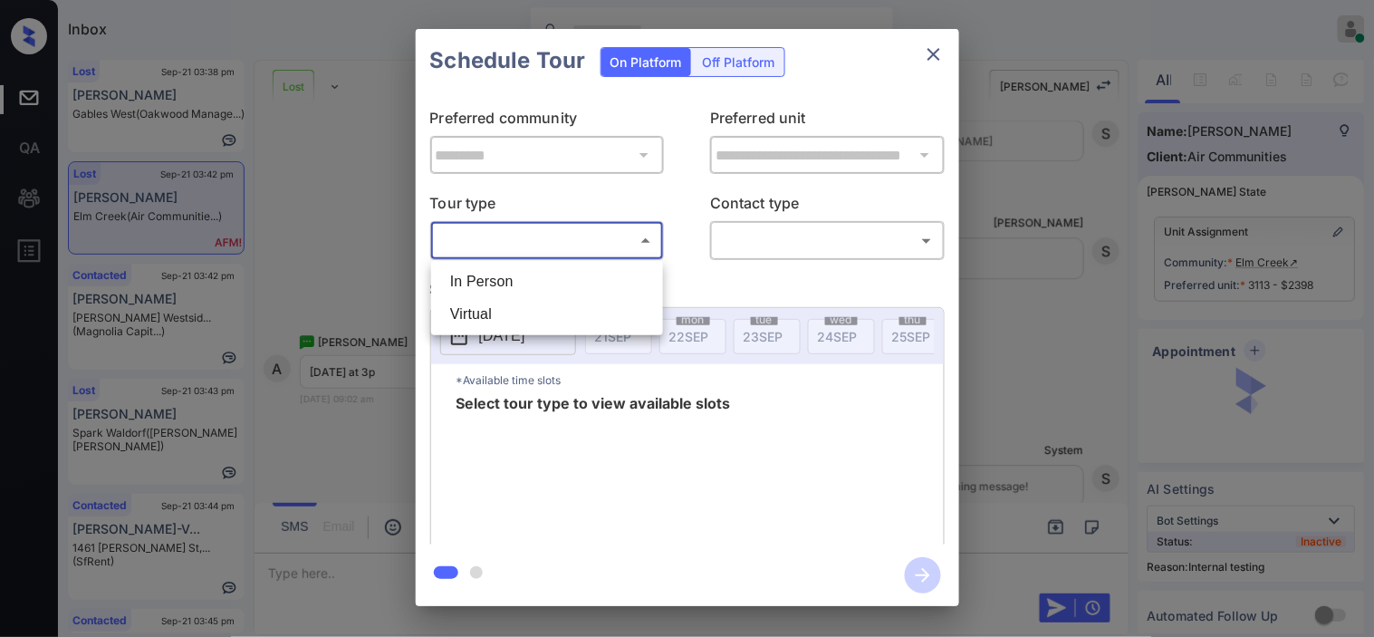
click at [524, 279] on li "In Person" at bounding box center [547, 281] width 223 height 33
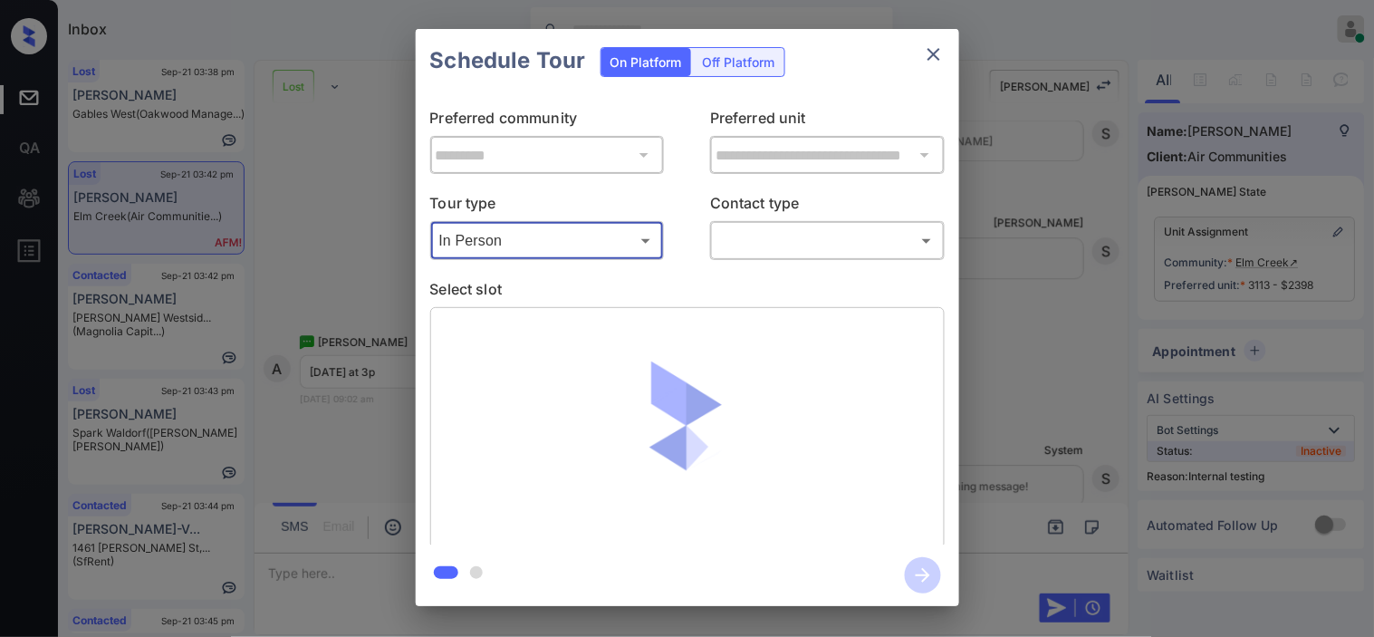
type input "********"
click at [756, 245] on body "Inbox Kristine Capara Online Set yourself offline Set yourself on break Profile…" at bounding box center [687, 318] width 1374 height 637
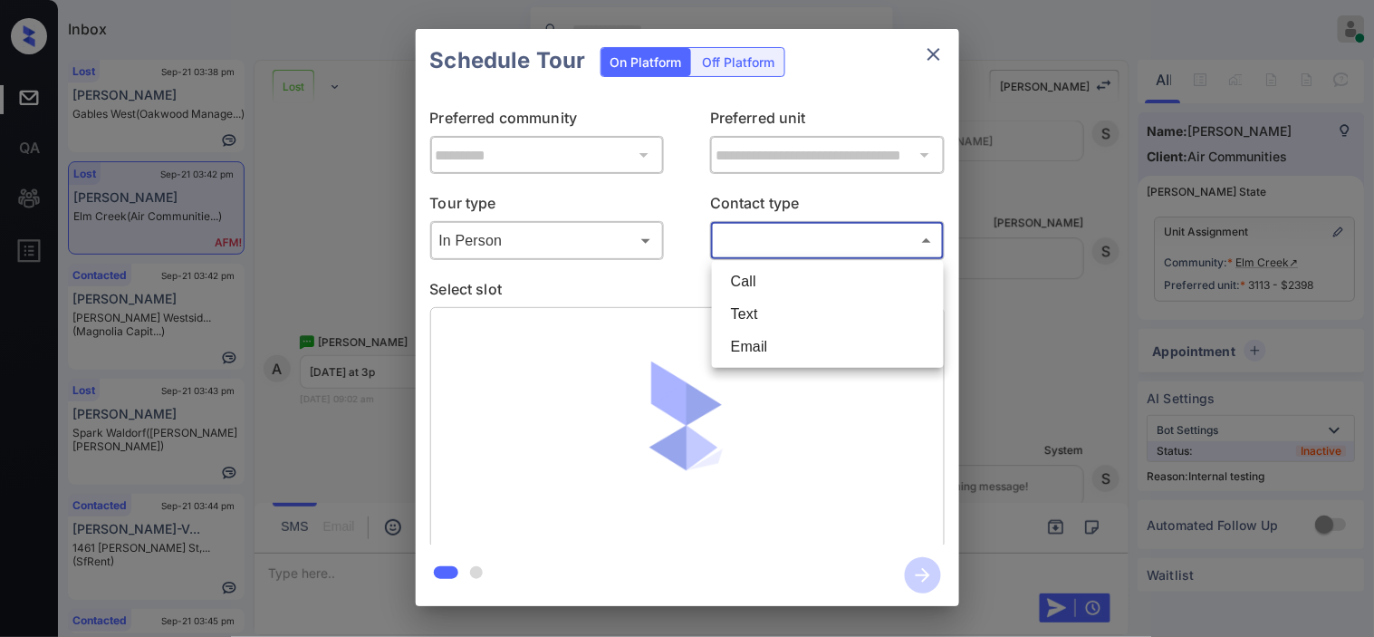
click at [748, 310] on li "Text" at bounding box center [828, 314] width 223 height 33
type input "****"
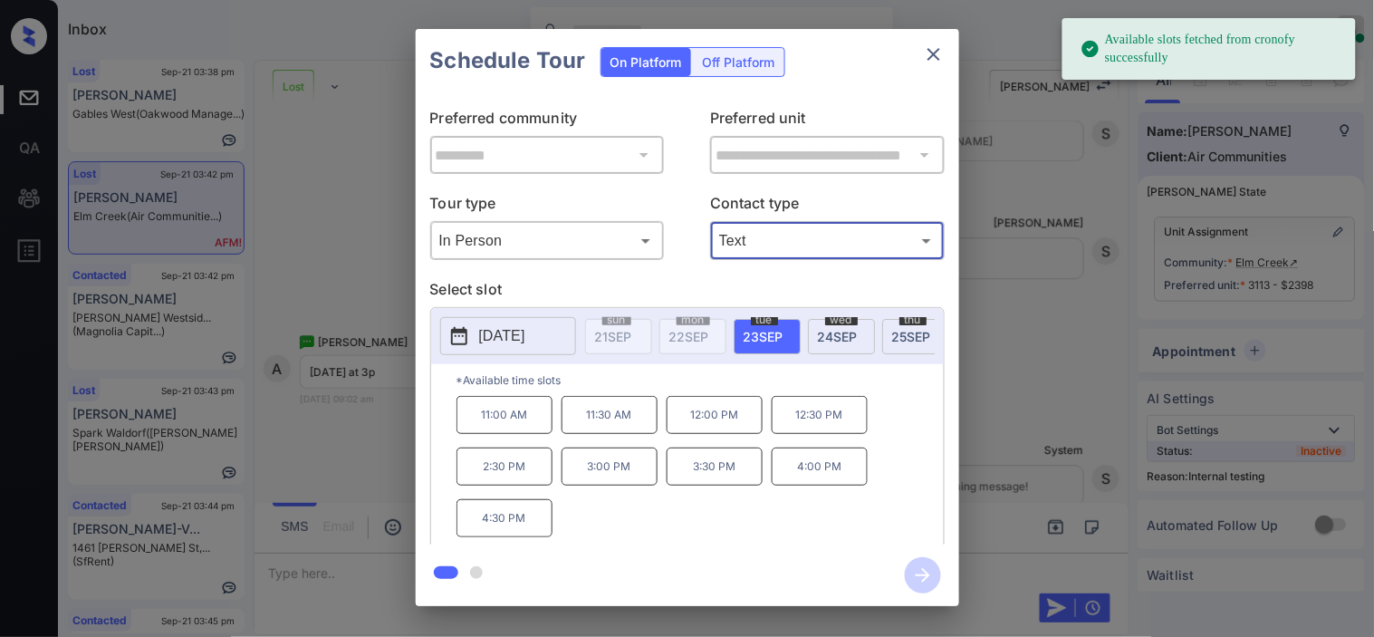
click at [455, 341] on icon at bounding box center [459, 336] width 22 height 22
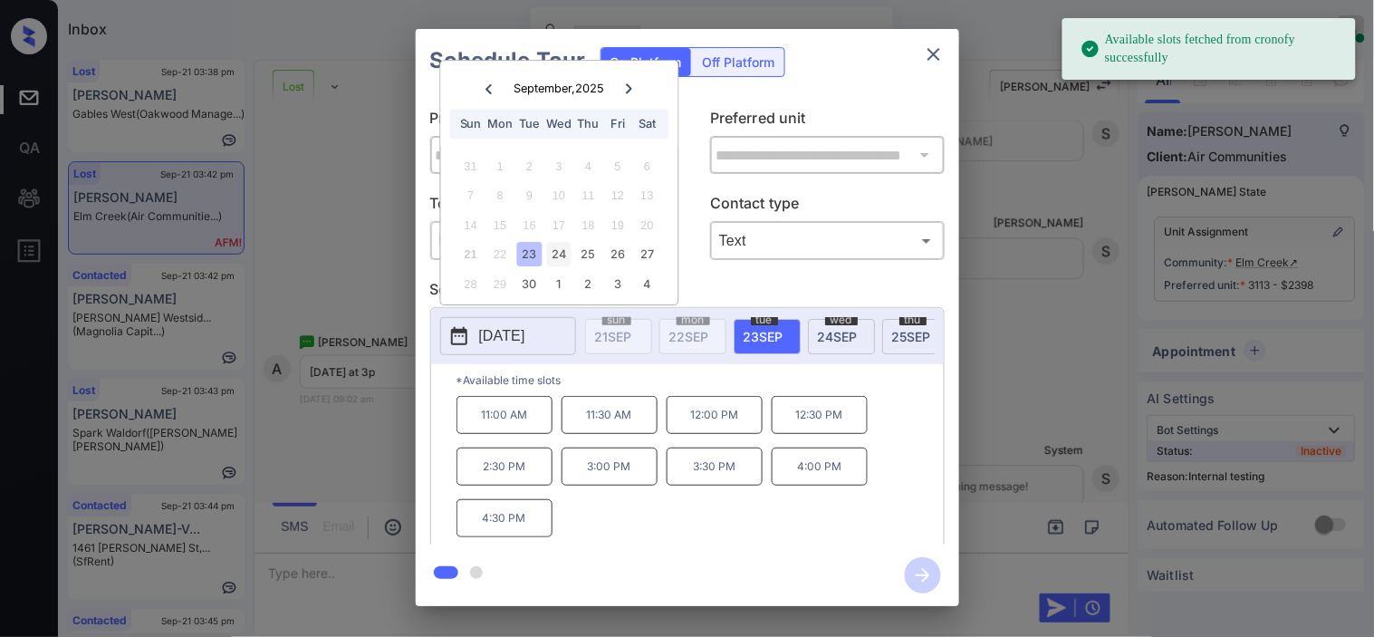
click at [557, 251] on div "24" at bounding box center [559, 255] width 24 height 24
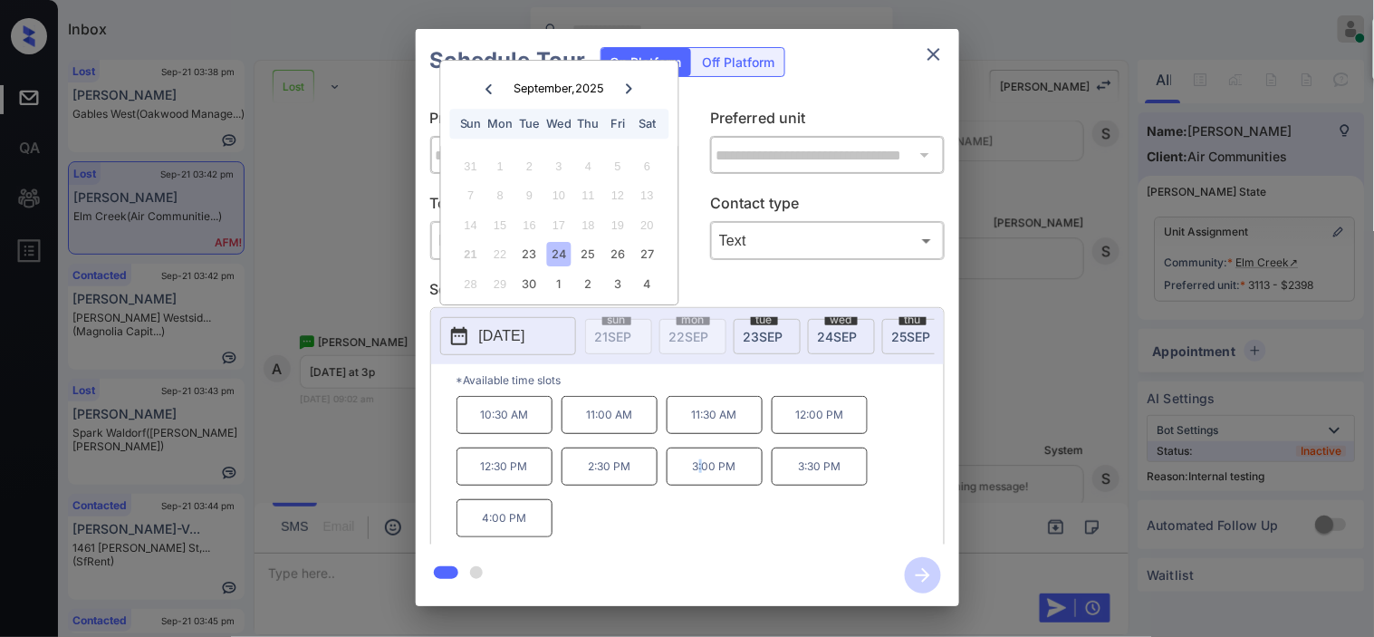
drag, startPoint x: 700, startPoint y: 477, endPoint x: 920, endPoint y: 527, distance: 225.0
click at [703, 475] on p "3:00 PM" at bounding box center [715, 467] width 96 height 38
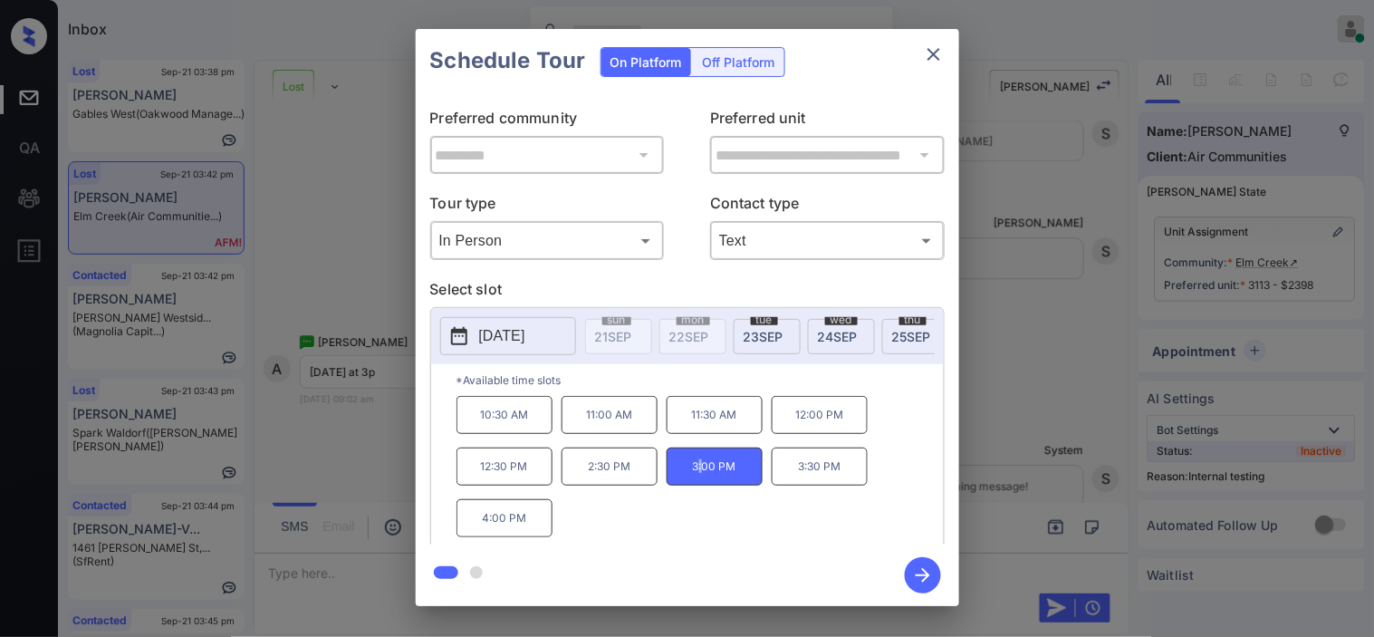
click at [913, 566] on icon "button" at bounding box center [923, 575] width 36 height 36
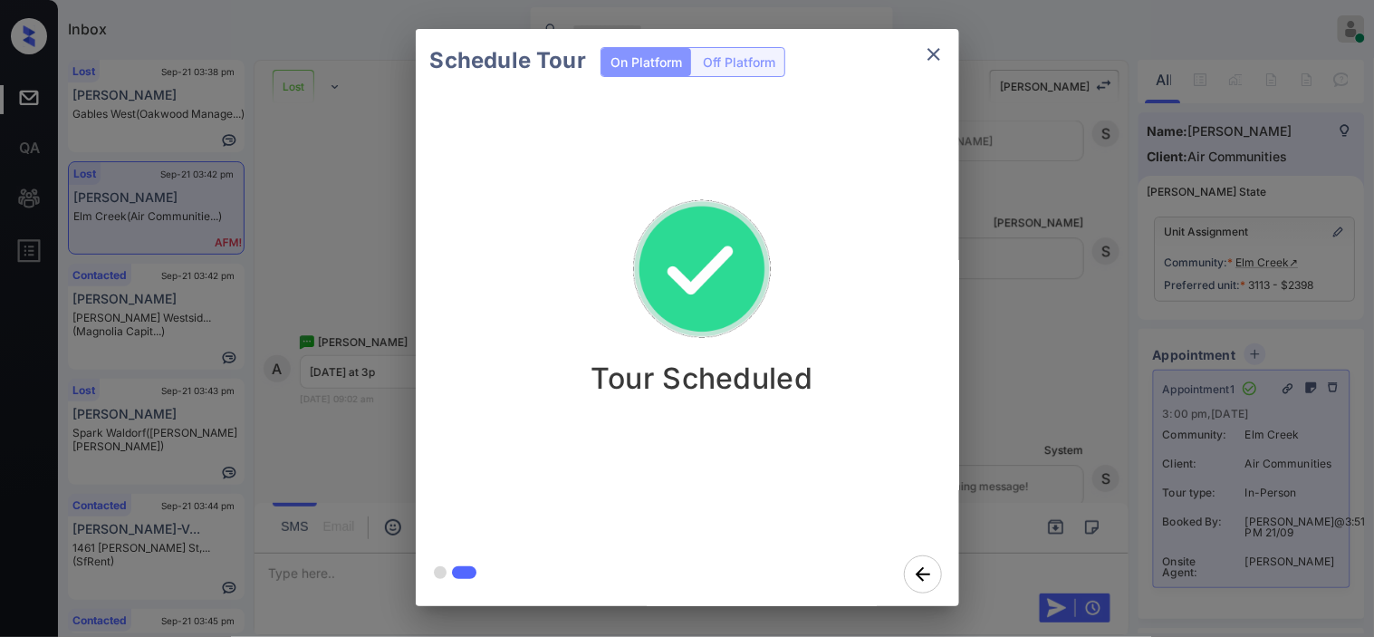
click at [315, 256] on div "Schedule Tour On Platform Off Platform Tour Scheduled" at bounding box center [687, 317] width 1374 height 635
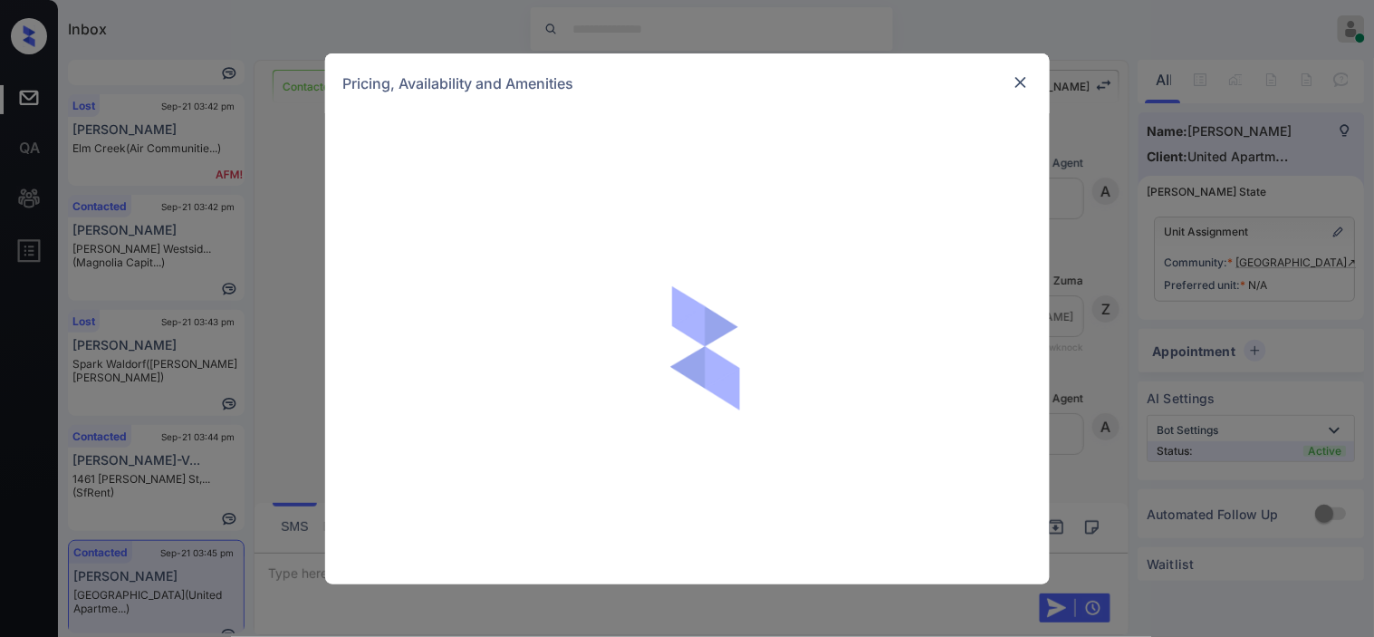
scroll to position [15737, 0]
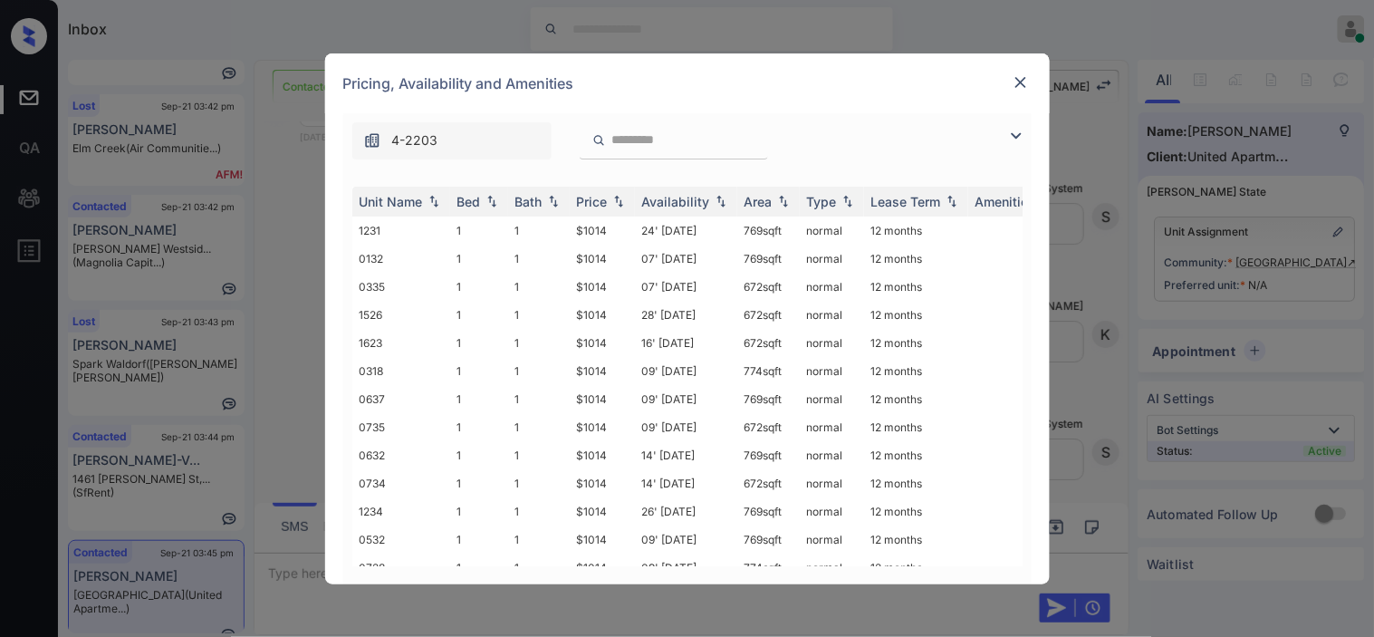
click at [1013, 138] on img at bounding box center [1017, 136] width 22 height 22
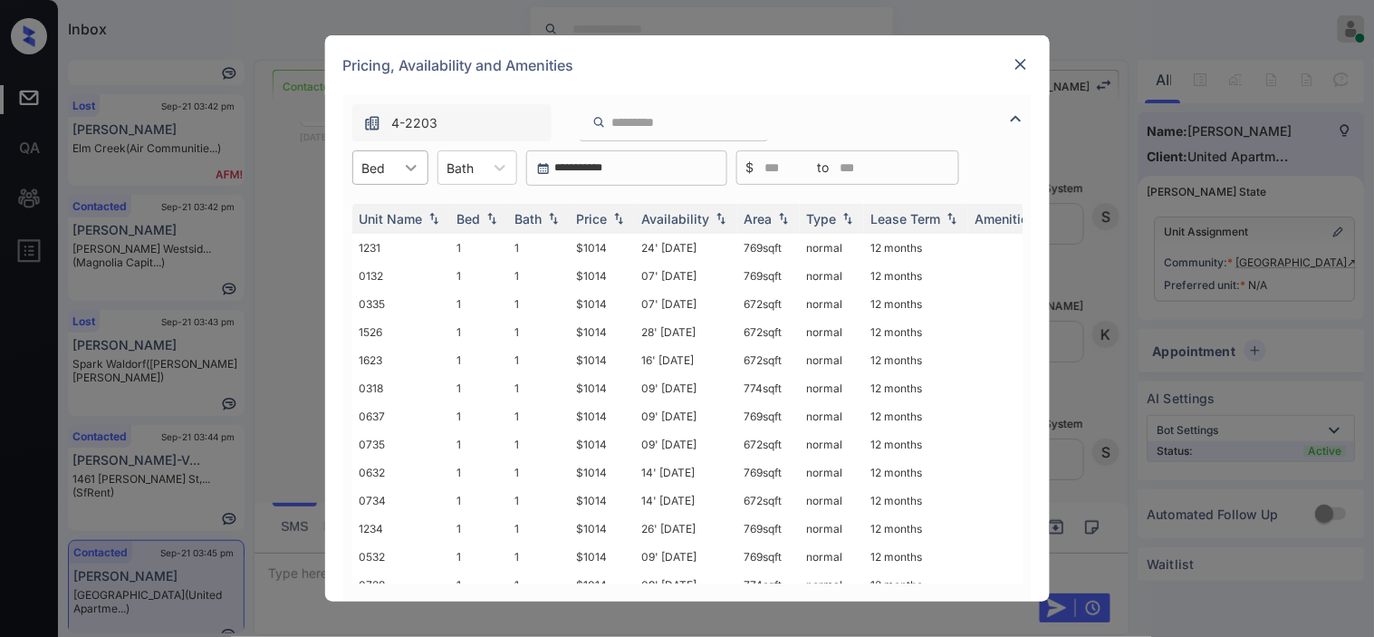
click at [397, 176] on div at bounding box center [411, 167] width 33 height 33
drag, startPoint x: 387, startPoint y: 238, endPoint x: 489, endPoint y: 242, distance: 102.4
click at [387, 241] on div "2" at bounding box center [390, 244] width 76 height 33
click at [611, 222] on img at bounding box center [619, 219] width 18 height 13
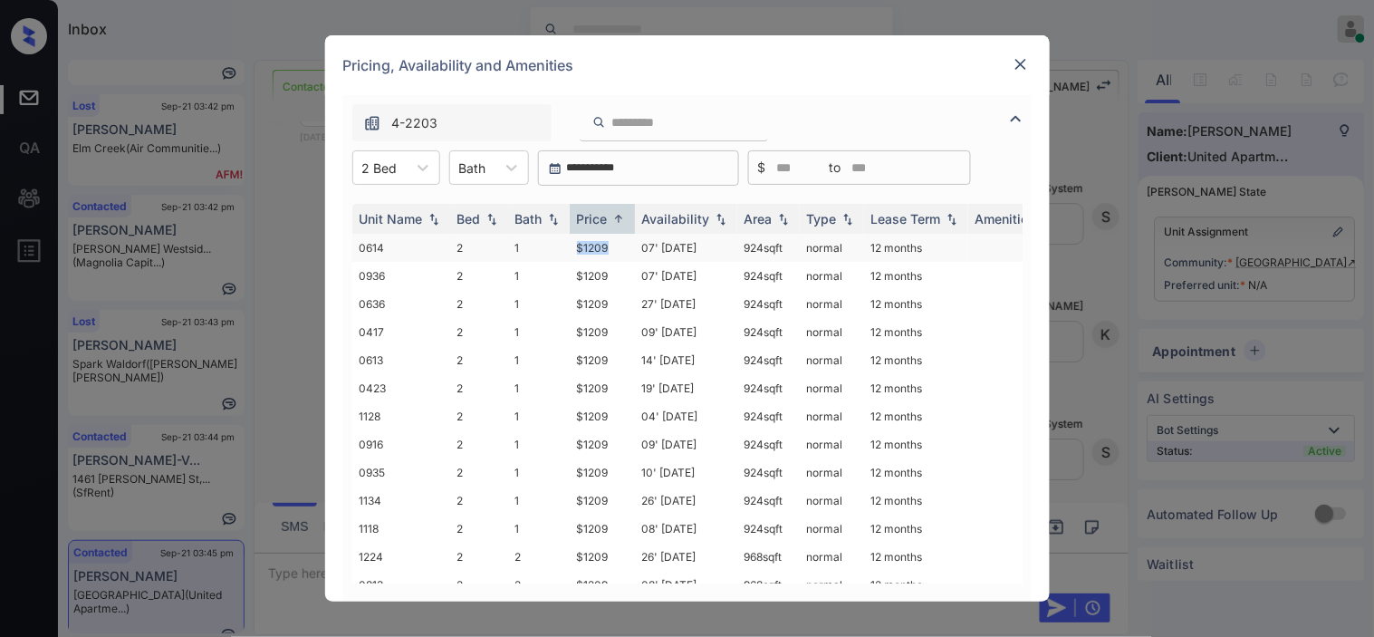
drag, startPoint x: 574, startPoint y: 241, endPoint x: 611, endPoint y: 240, distance: 36.2
click at [611, 240] on td "$1209" at bounding box center [602, 248] width 65 height 28
copy td "$1209"
click at [1030, 67] on div at bounding box center [1021, 64] width 22 height 22
